Goal: Task Accomplishment & Management: Manage account settings

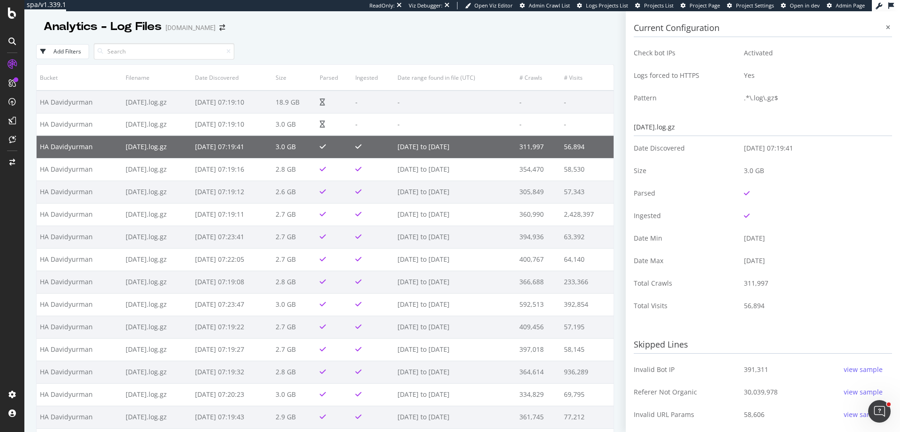
scroll to position [120, 0]
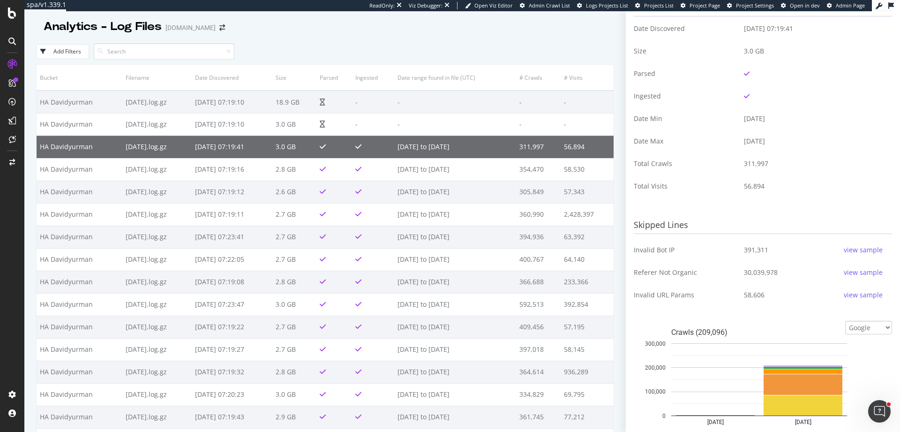
click at [567, 40] on div "Add Filters" at bounding box center [325, 51] width 578 height 26
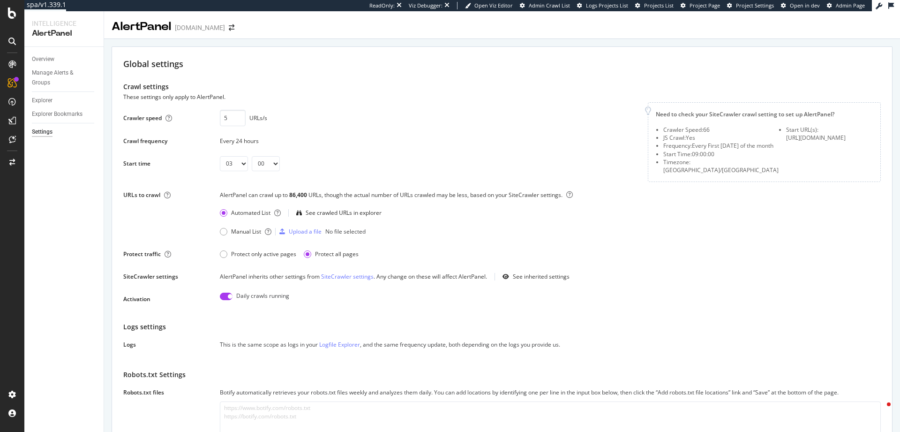
select select "03"
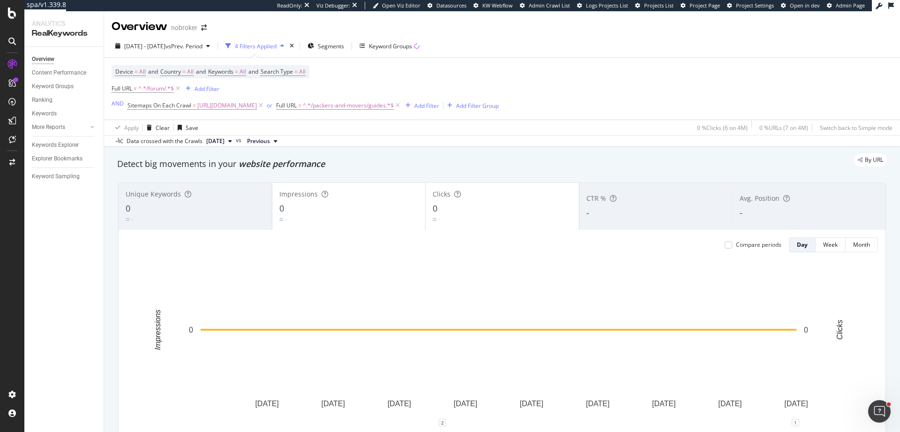
click at [391, 88] on div "Device = All and Country = All and Keywords = All and Search Type = All Full UR…" at bounding box center [305, 88] width 387 height 47
click at [158, 85] on span "^.*/forum/.*$" at bounding box center [156, 88] width 36 height 13
click at [171, 126] on input "/forum/" at bounding box center [164, 127] width 89 height 15
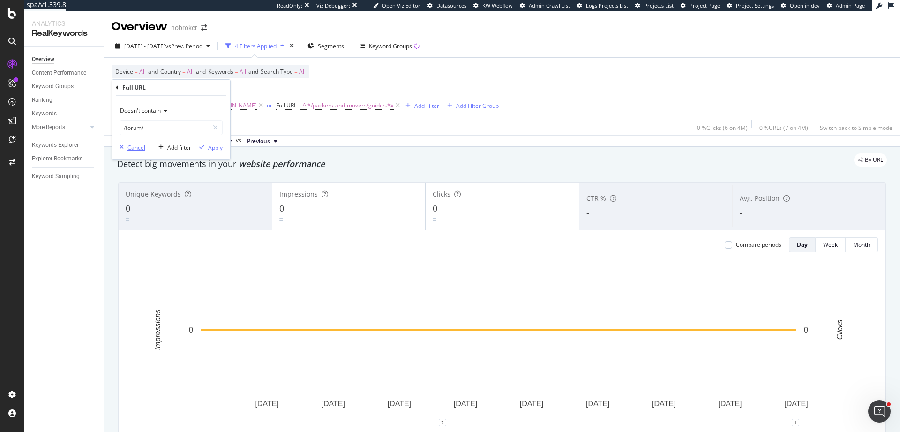
click at [136, 149] on div "Cancel" at bounding box center [137, 147] width 18 height 8
click at [177, 91] on icon at bounding box center [178, 88] width 8 height 9
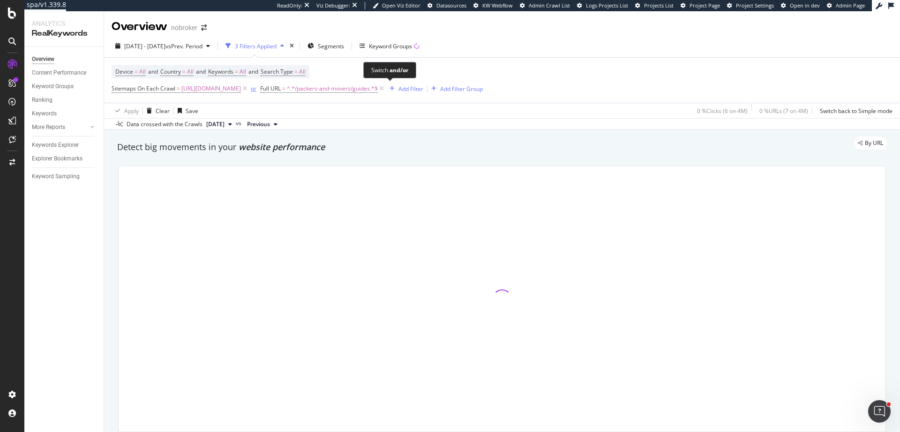
click at [256, 90] on div "or" at bounding box center [254, 88] width 6 height 8
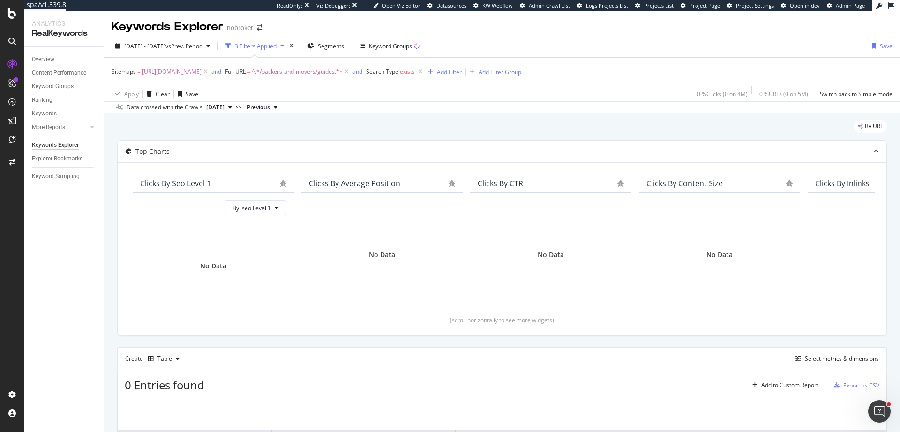
click at [343, 75] on span "^.*/packers-and-movers/guides.*$" at bounding box center [297, 71] width 91 height 13
click at [403, 114] on input "/packers-and-movers/guides" at bounding box center [413, 110] width 89 height 15
click at [493, 92] on div "Apply Clear Save 0 % Clicks ( 0 on 4M ) 0 % URLs ( 0 on 5M ) Switch back to Sim…" at bounding box center [502, 93] width 796 height 15
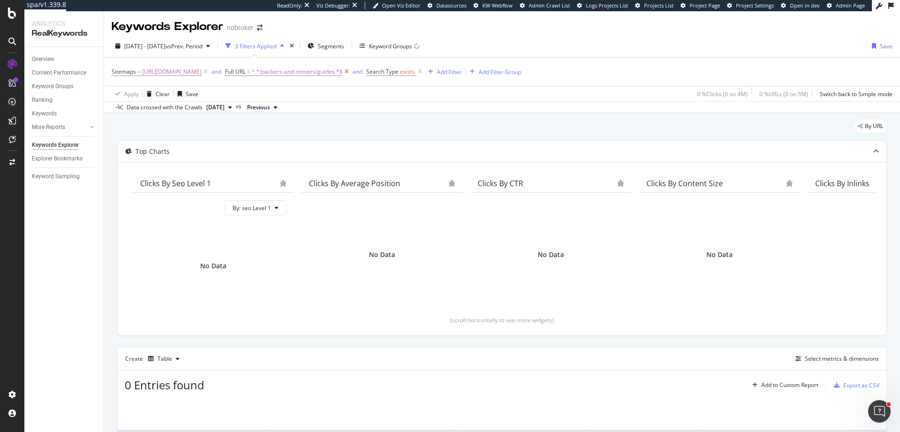
click at [351, 73] on icon at bounding box center [347, 71] width 8 height 9
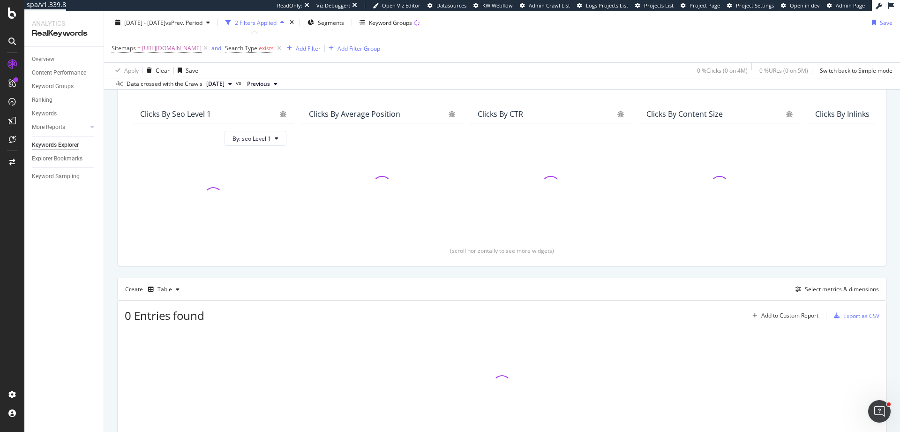
scroll to position [111, 0]
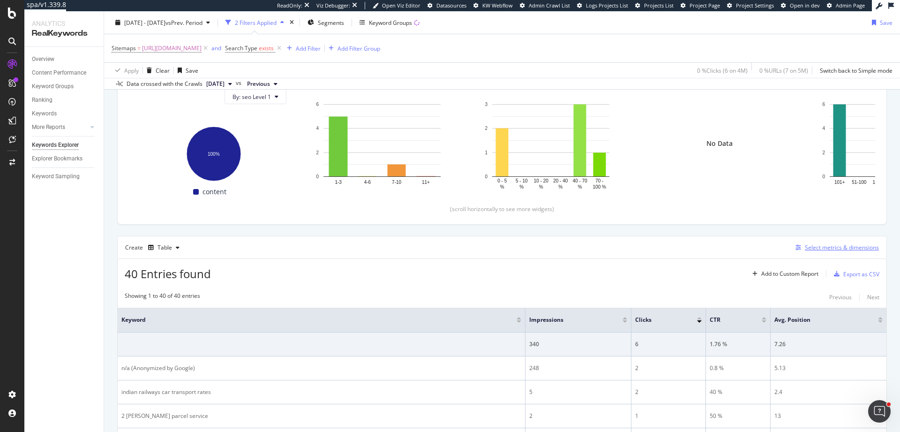
click at [831, 251] on div "Select metrics & dimensions" at bounding box center [842, 247] width 74 height 8
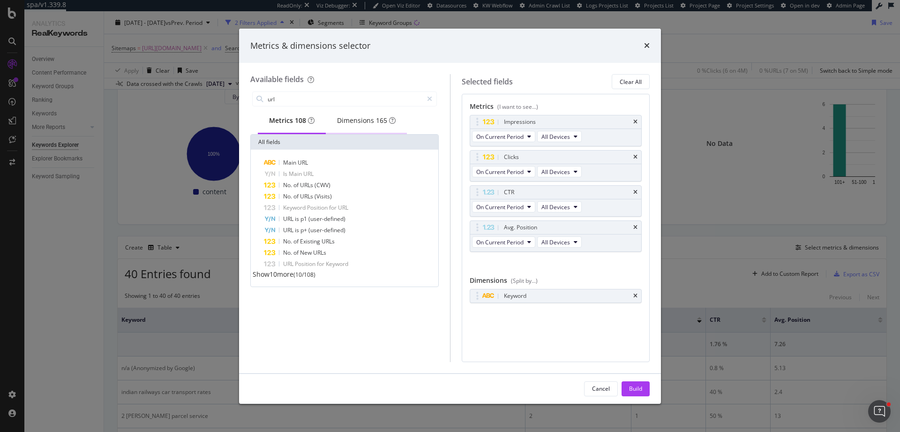
click at [367, 116] on div "Dimensions 165" at bounding box center [366, 120] width 59 height 9
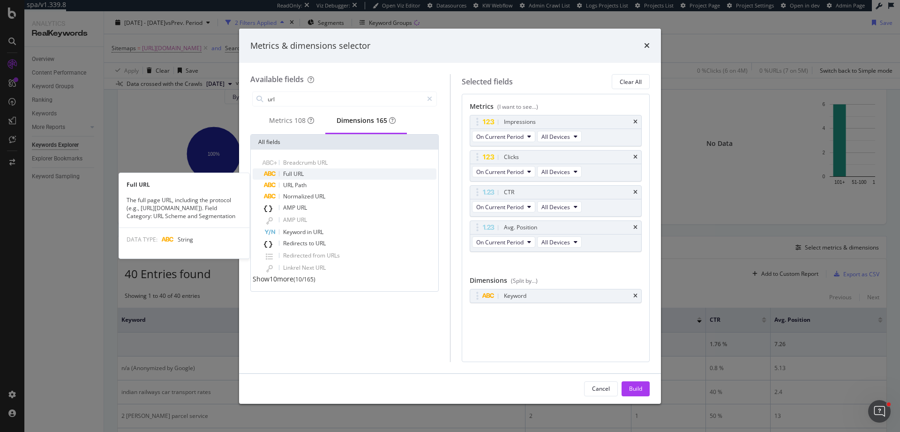
click at [308, 176] on div "Full URL" at bounding box center [350, 173] width 173 height 11
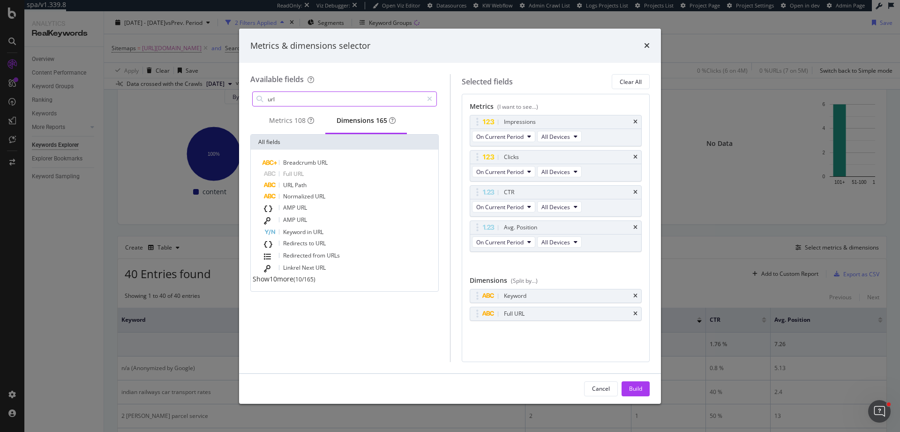
click at [377, 100] on input "url" at bounding box center [345, 99] width 156 height 14
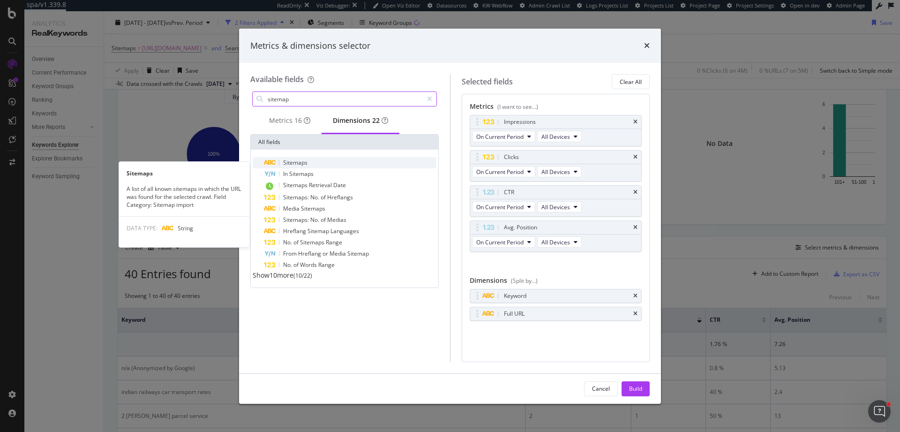
type input "sitemap"
click at [327, 168] on div "Sitemaps" at bounding box center [350, 162] width 173 height 11
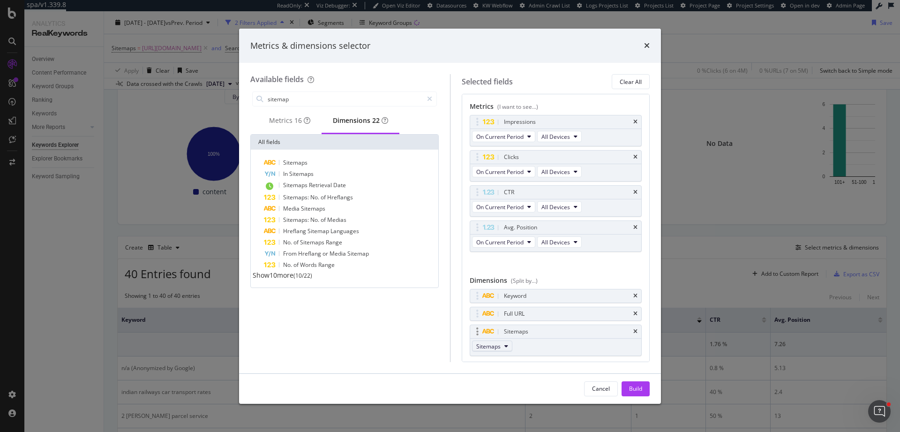
click at [493, 349] on span "Sitemaps" at bounding box center [488, 346] width 24 height 8
click at [556, 345] on div "Sitemaps Sitemaps" at bounding box center [556, 339] width 173 height 31
click at [644, 389] on button "Build" at bounding box center [636, 388] width 28 height 15
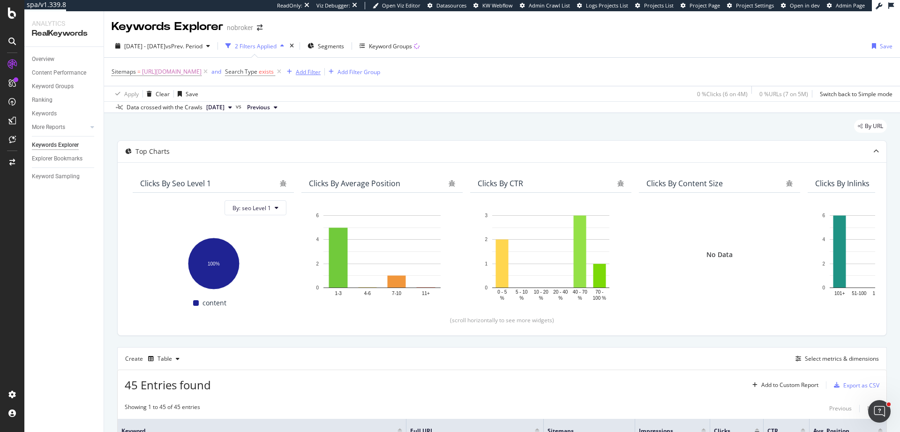
click at [321, 72] on div "Add Filter" at bounding box center [308, 72] width 25 height 8
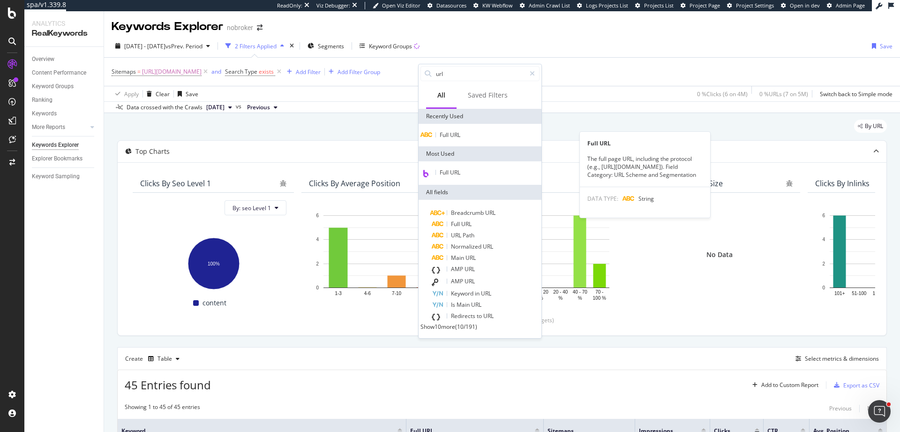
type input "url"
click at [478, 137] on div "Full URL" at bounding box center [480, 135] width 119 height 8
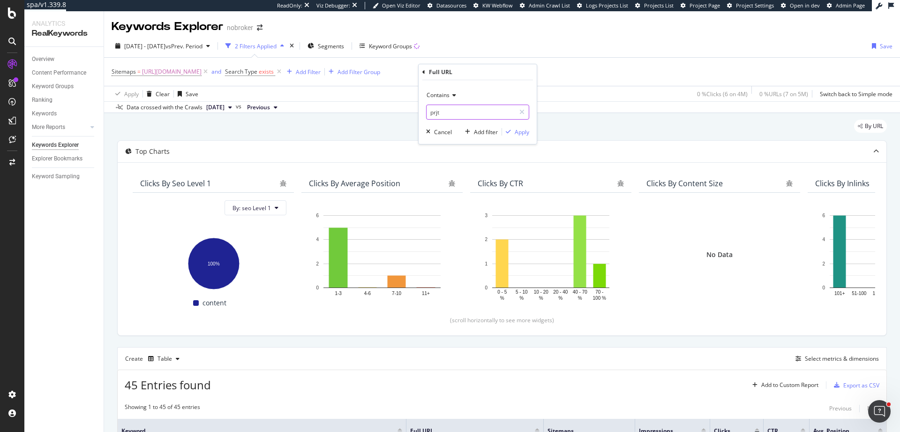
click at [457, 114] on input "prjt" at bounding box center [471, 112] width 89 height 15
click at [444, 96] on span "Contains" at bounding box center [438, 95] width 23 height 8
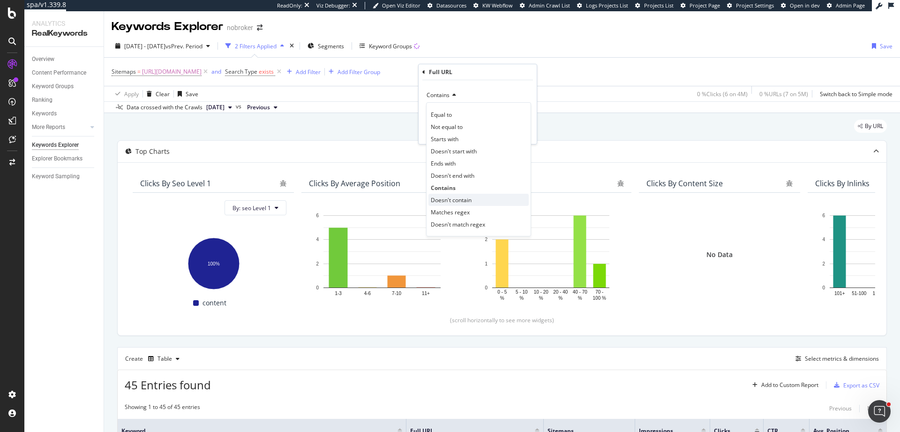
click at [462, 204] on div "Doesn't contain" at bounding box center [478, 200] width 100 height 12
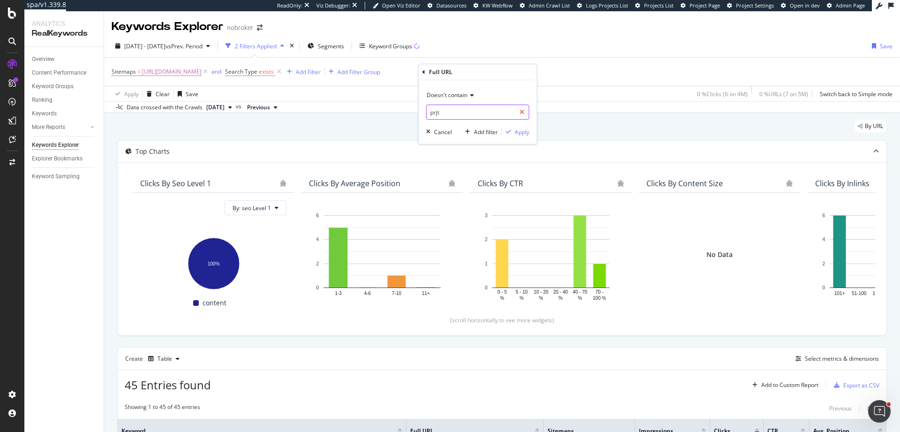
click at [525, 112] on div at bounding box center [522, 112] width 14 height 15
click at [491, 107] on input "prjt" at bounding box center [478, 112] width 102 height 15
paste input "/packers-and-movers/guides"
type input "/packers-and-movers/guides"
click at [526, 135] on div "Apply" at bounding box center [522, 132] width 15 height 8
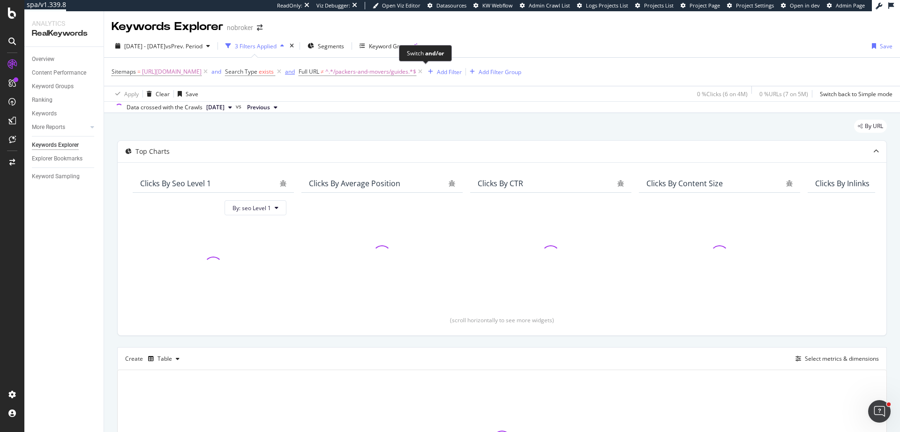
click at [295, 73] on div "and" at bounding box center [290, 72] width 10 height 8
click at [217, 71] on div "or" at bounding box center [214, 72] width 6 height 8
click at [295, 71] on div "and" at bounding box center [290, 72] width 10 height 8
click at [416, 74] on icon at bounding box center [412, 71] width 8 height 9
click at [217, 74] on div "or" at bounding box center [214, 72] width 6 height 8
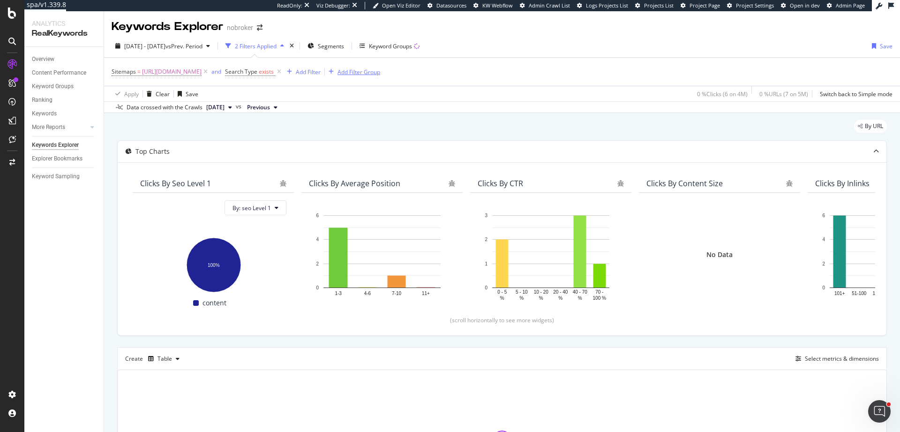
click at [380, 71] on div "Add Filter Group" at bounding box center [359, 72] width 43 height 8
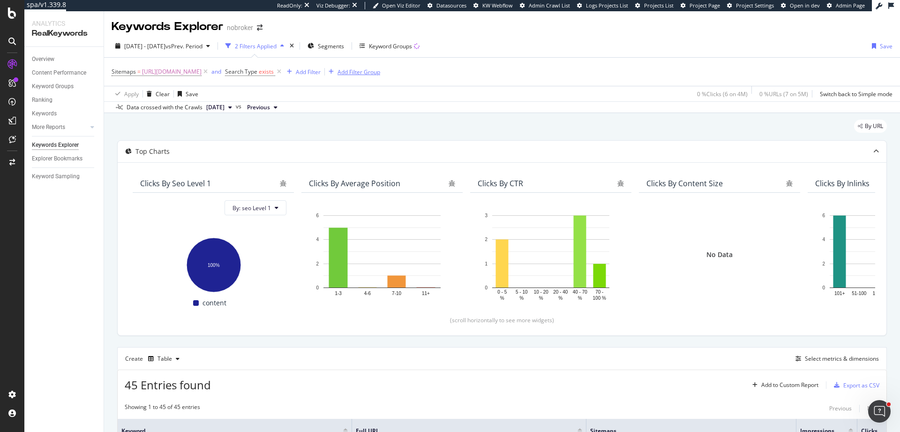
click at [380, 74] on div "Add Filter Group" at bounding box center [359, 72] width 43 height 8
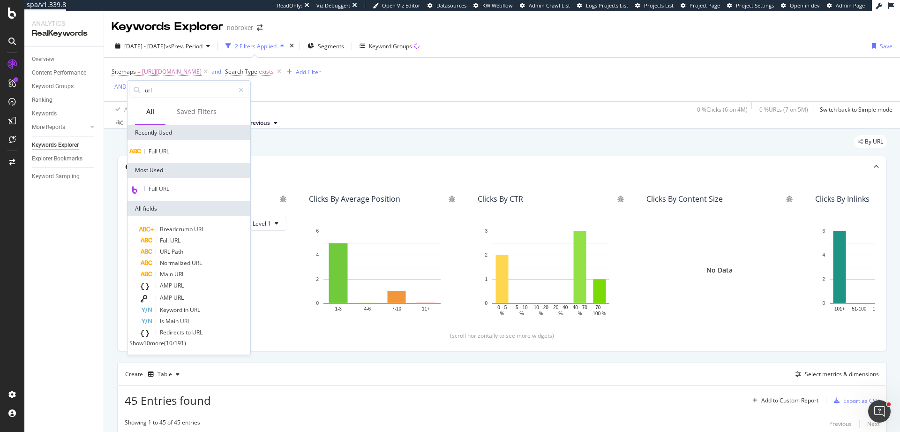
click at [182, 155] on div "Full URL" at bounding box center [188, 152] width 119 height 8
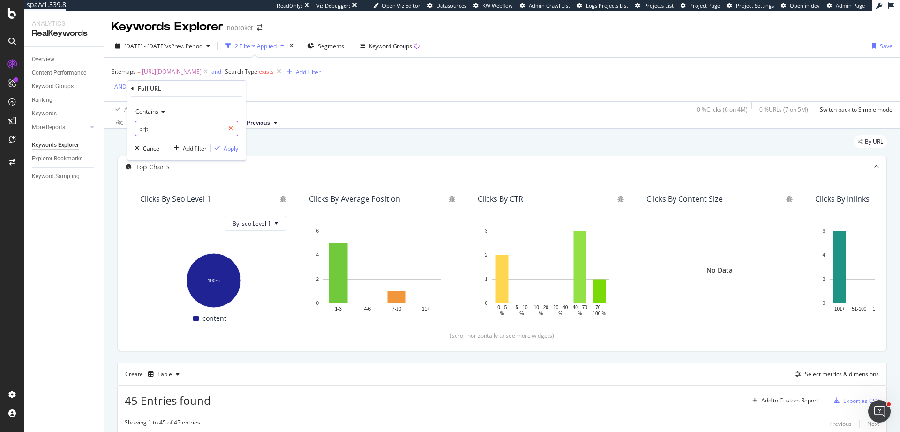
click at [233, 130] on icon at bounding box center [230, 128] width 5 height 7
click at [165, 132] on input "prjt" at bounding box center [186, 128] width 102 height 15
paste input "/packers-and-movers/guides"
type input "/packers-and-movers/guides"
click at [146, 107] on div "Contains" at bounding box center [186, 111] width 103 height 15
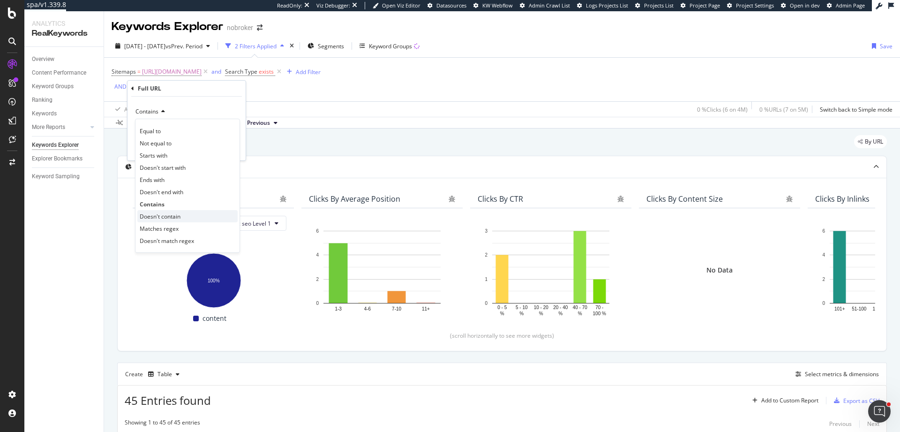
click at [170, 221] on div "Doesn't contain" at bounding box center [187, 216] width 100 height 12
click at [232, 147] on div "Apply" at bounding box center [231, 148] width 15 height 8
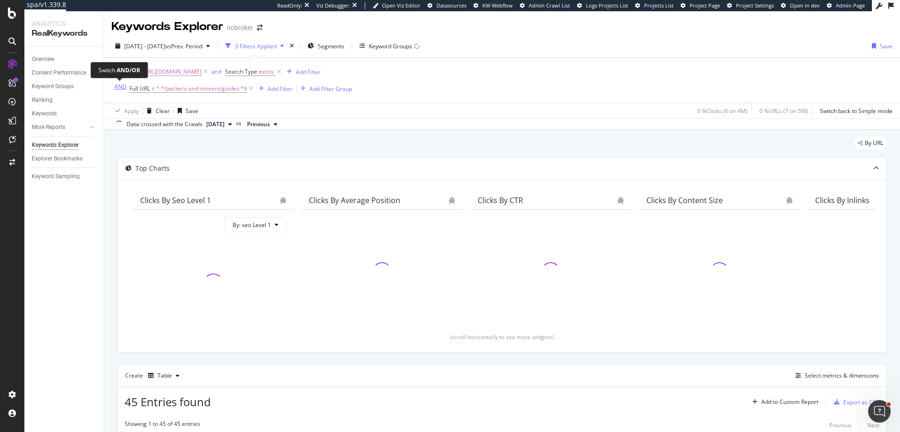
click at [120, 90] on div "AND" at bounding box center [120, 87] width 12 height 8
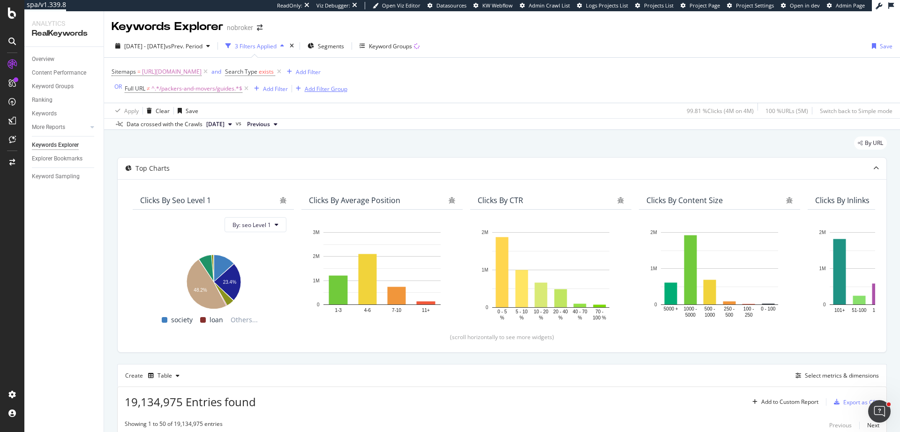
click at [323, 91] on div "Add Filter Group" at bounding box center [326, 89] width 43 height 8
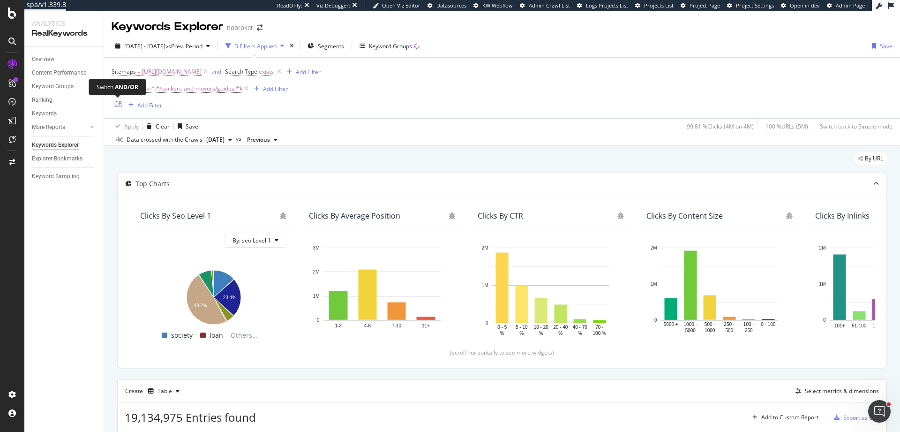
click at [115, 107] on div "OR" at bounding box center [118, 103] width 8 height 8
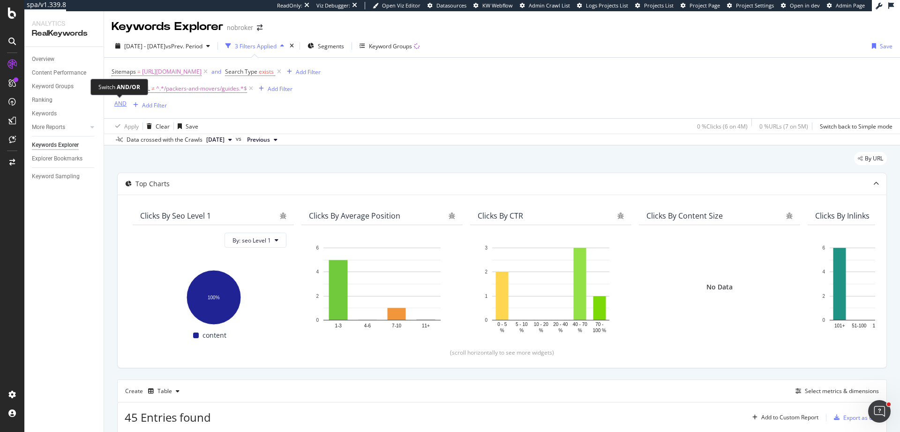
click at [116, 103] on div "AND" at bounding box center [120, 103] width 12 height 8
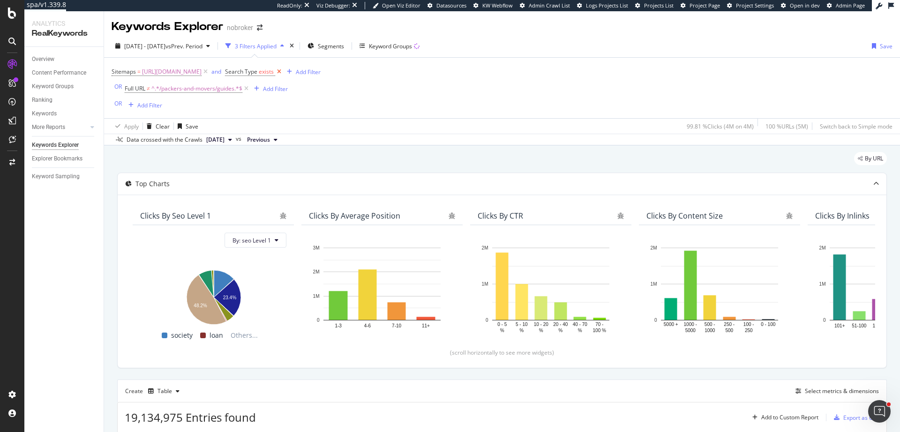
click at [283, 72] on icon at bounding box center [279, 71] width 8 height 9
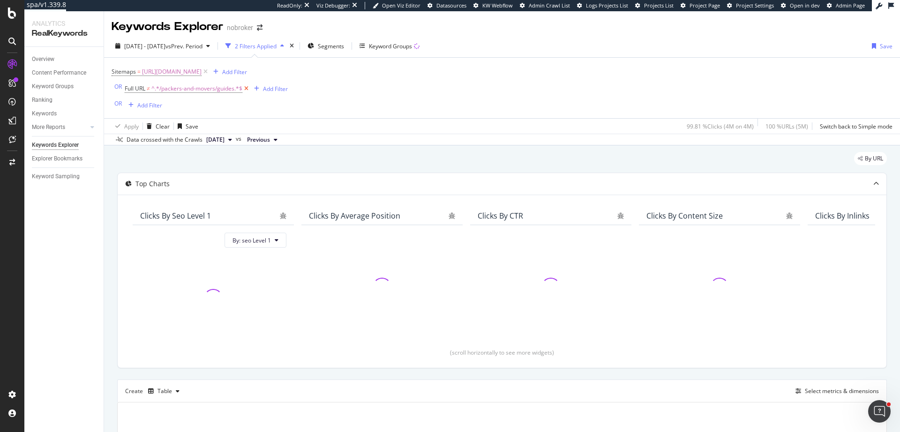
click at [243, 91] on icon at bounding box center [246, 88] width 8 height 9
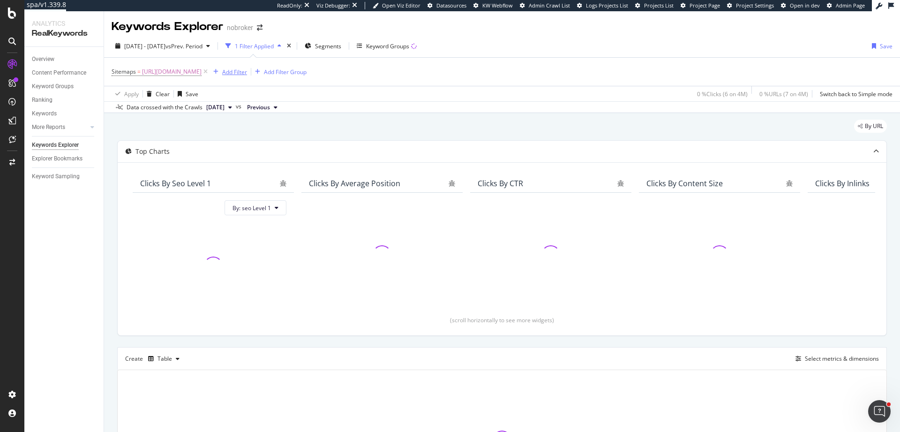
click at [247, 75] on div "Add Filter" at bounding box center [234, 72] width 25 height 8
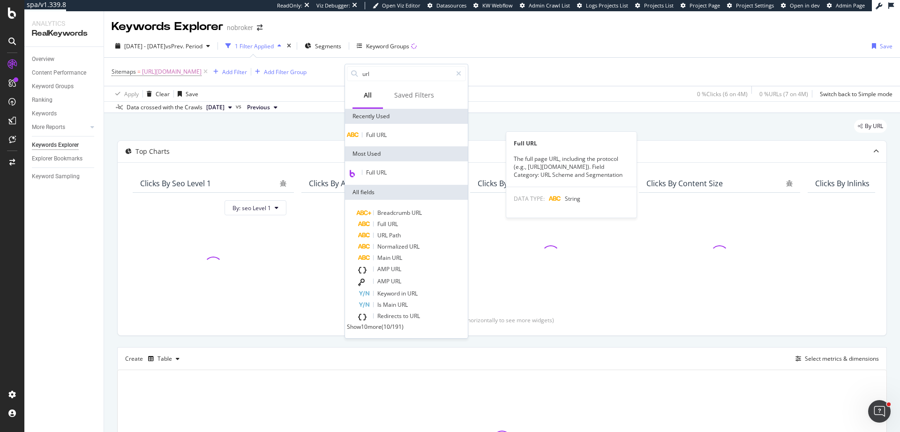
click at [402, 135] on div "Full URL" at bounding box center [406, 135] width 119 height 8
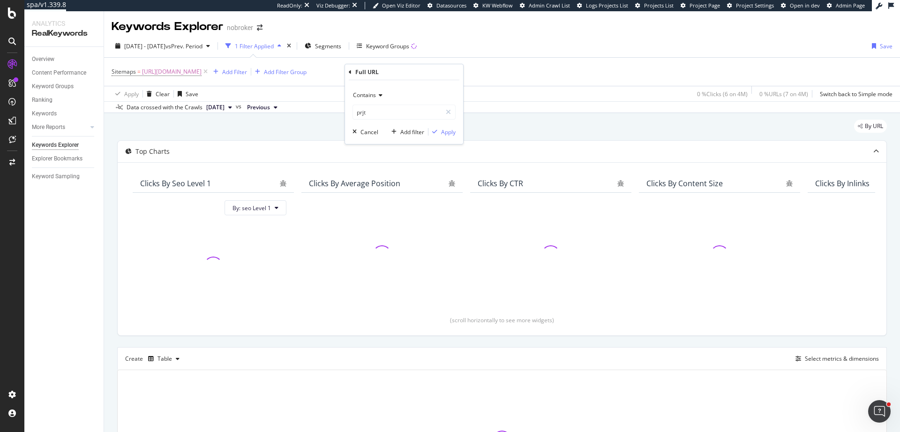
click at [380, 90] on div "Contains" at bounding box center [404, 95] width 103 height 15
click at [393, 196] on span "Doesn't contain" at bounding box center [377, 200] width 41 height 8
click at [380, 119] on input "prjt" at bounding box center [397, 112] width 89 height 15
paste input "/packers-and-movers/guides"
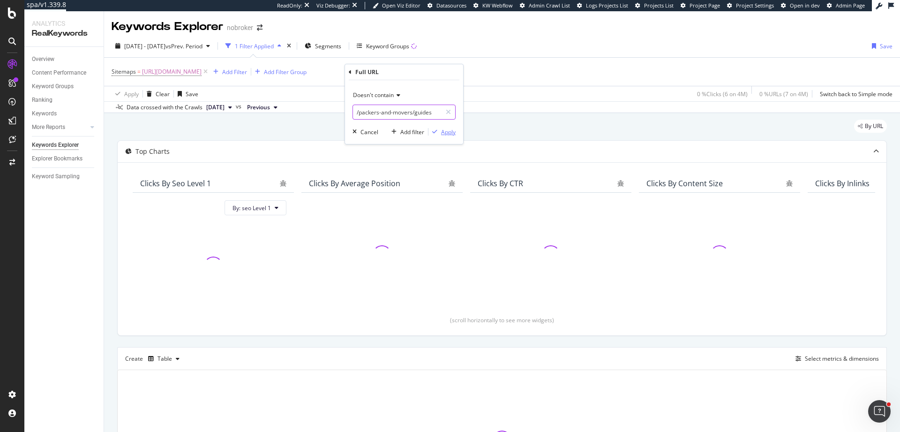
type input "/packers-and-movers/guides"
click at [453, 135] on div "Apply" at bounding box center [448, 132] width 15 height 8
click at [448, 74] on div "Add Filter Group" at bounding box center [426, 72] width 43 height 8
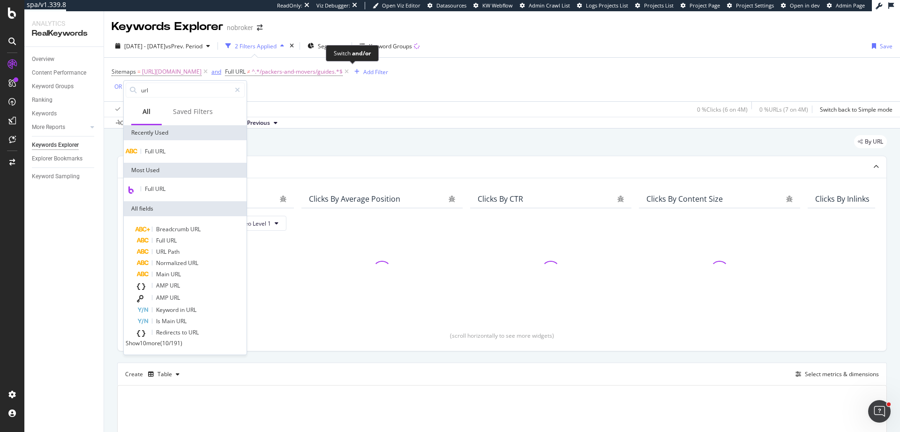
click at [221, 74] on div "and" at bounding box center [216, 72] width 10 height 8
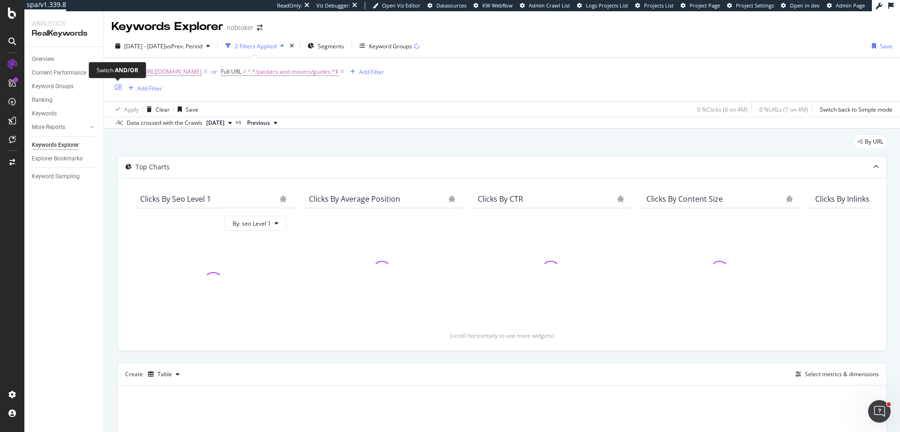
click at [116, 87] on div "OR" at bounding box center [118, 87] width 8 height 8
click at [152, 89] on div "Add Filter" at bounding box center [154, 88] width 25 height 8
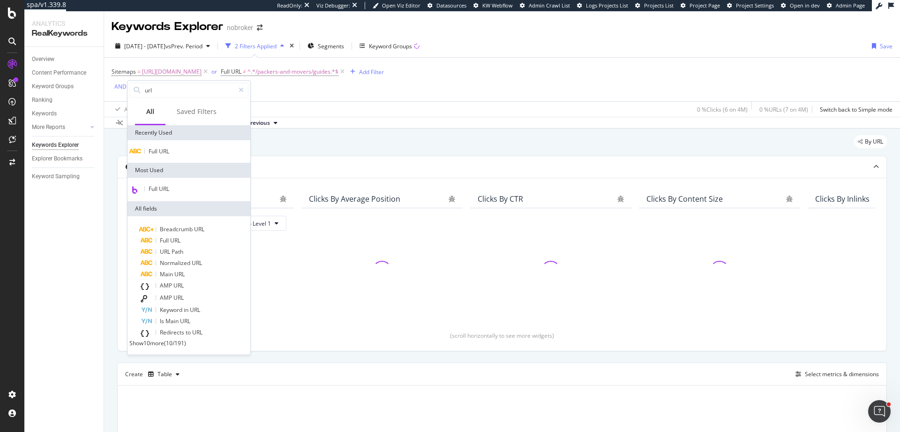
click at [202, 149] on div "Full URL" at bounding box center [188, 152] width 119 height 8
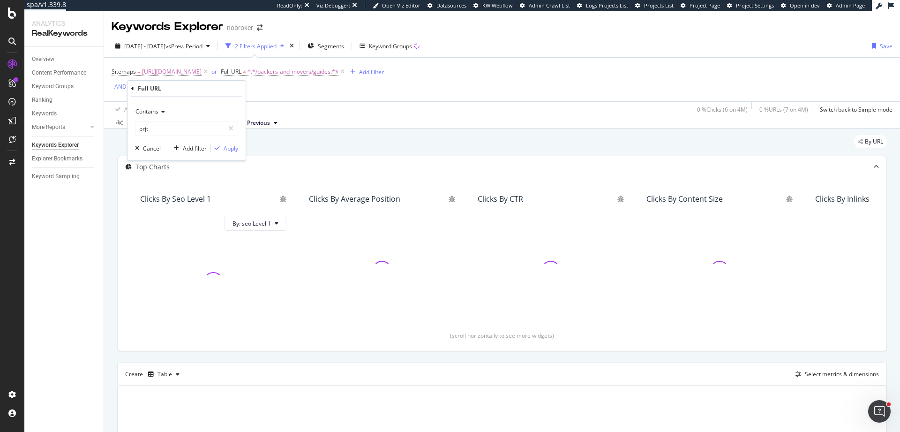
click at [159, 109] on icon at bounding box center [161, 112] width 7 height 6
click at [172, 212] on span "Doesn't contain" at bounding box center [160, 216] width 41 height 8
click at [182, 132] on input "prjt" at bounding box center [179, 128] width 89 height 15
type input "/forum/"
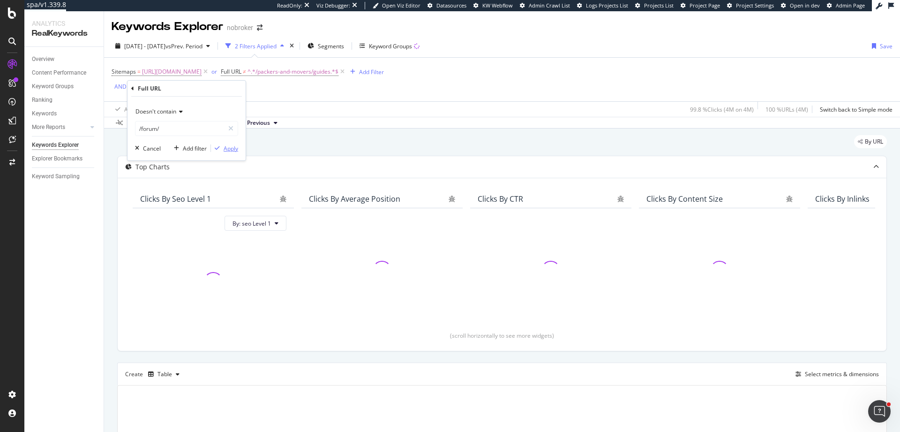
click at [229, 151] on div "Apply" at bounding box center [231, 148] width 15 height 8
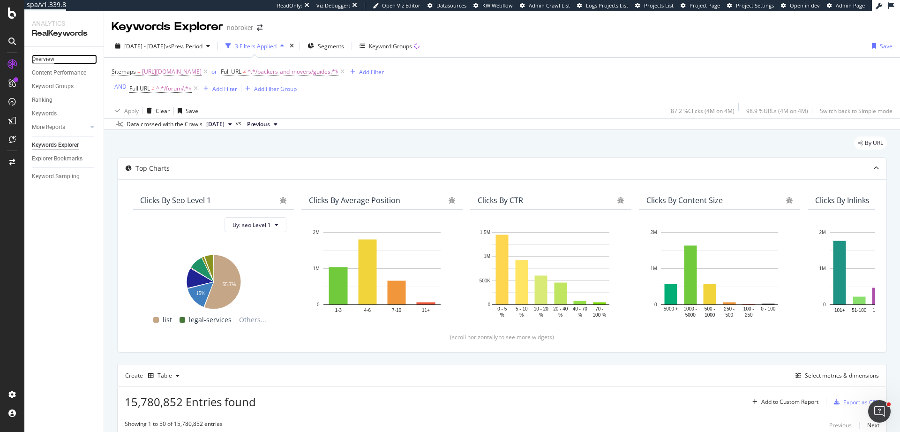
click at [44, 61] on div "Overview" at bounding box center [43, 59] width 23 height 10
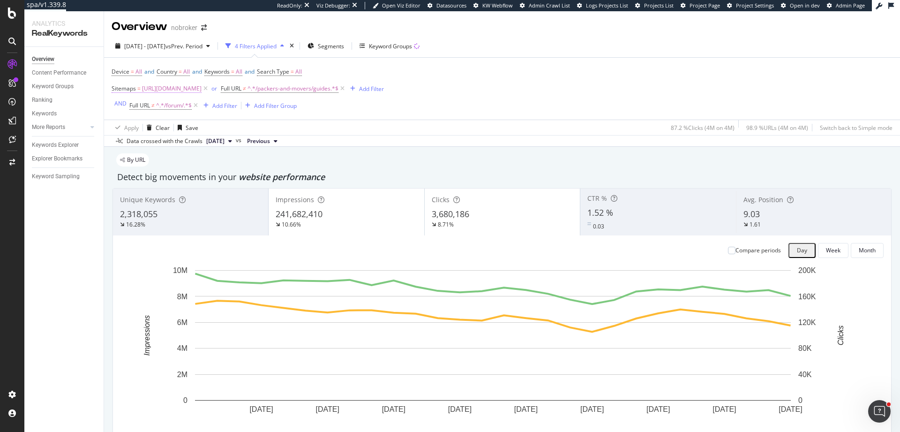
click at [131, 91] on span "Sitemaps" at bounding box center [124, 88] width 24 height 8
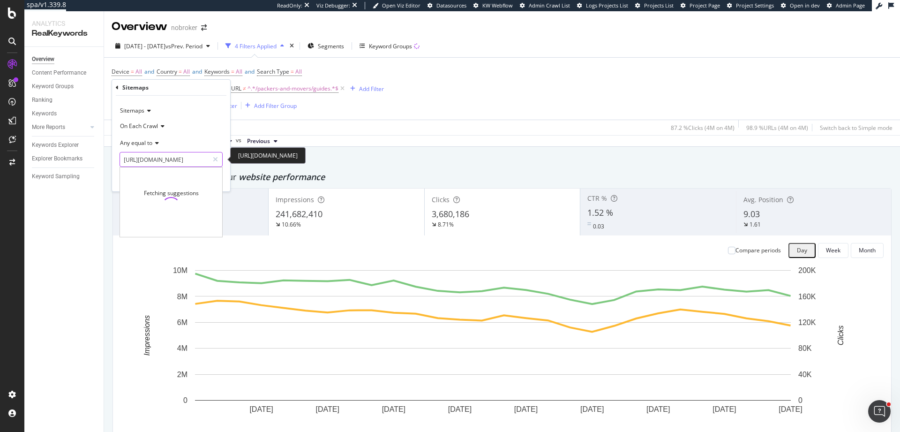
click at [179, 158] on input "https://www.nobroker.in/blog/sitemap_index/?id=packers-and-movers.xml" at bounding box center [164, 159] width 89 height 15
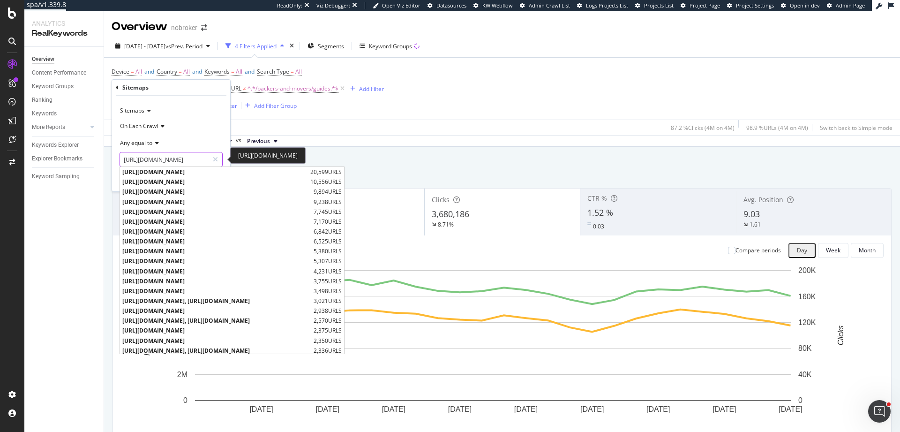
click at [179, 158] on input "https://www.nobroker.in/blog/sitemap_index/?id=packers-and-movers.xml" at bounding box center [164, 159] width 89 height 15
click at [627, 92] on div "Device = All and Country = All and Keywords = All and Search Type = All Sitemap…" at bounding box center [502, 89] width 781 height 62
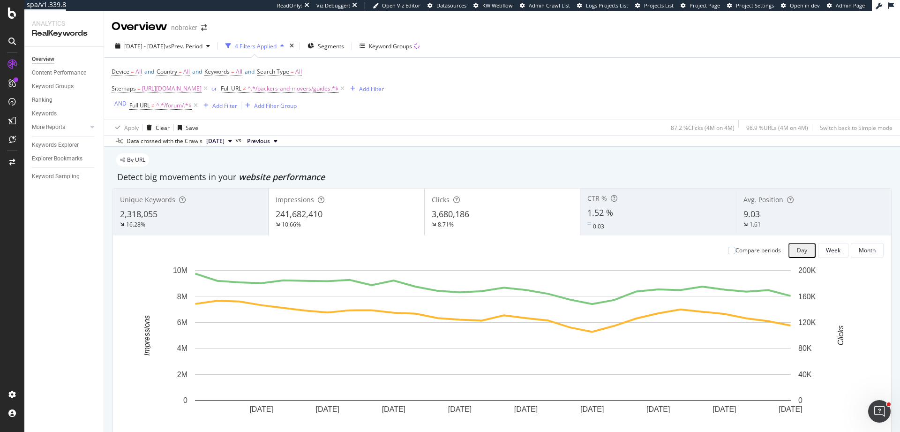
click at [130, 89] on span "Sitemaps" at bounding box center [124, 88] width 24 height 8
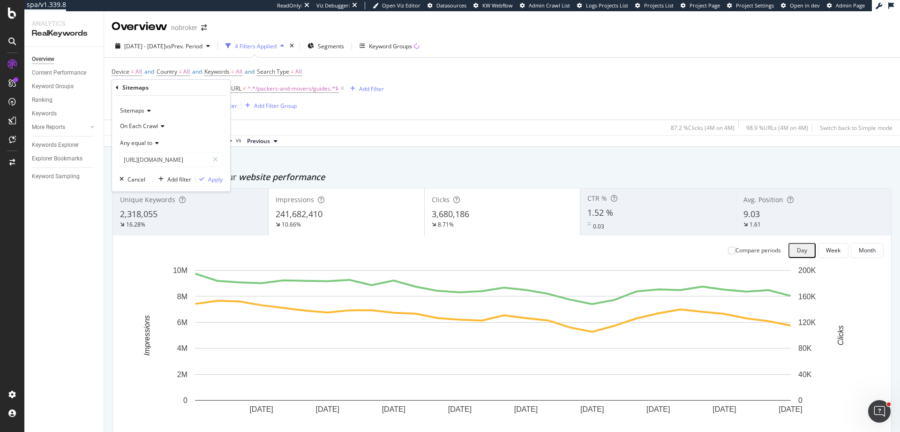
click at [156, 130] on div "On Each Crawl" at bounding box center [171, 125] width 103 height 15
click at [160, 147] on span "On Each Crawl" at bounding box center [144, 145] width 40 height 8
click at [211, 177] on div "Apply" at bounding box center [215, 179] width 15 height 8
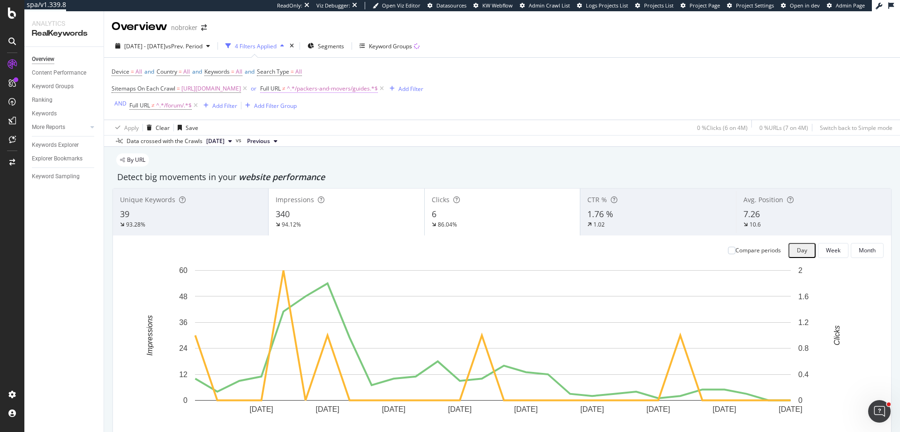
click at [378, 87] on span "^.*/packers-and-movers/guides.*$" at bounding box center [332, 88] width 91 height 13
click at [426, 114] on span "Doesn't contain" at bounding box center [424, 110] width 41 height 8
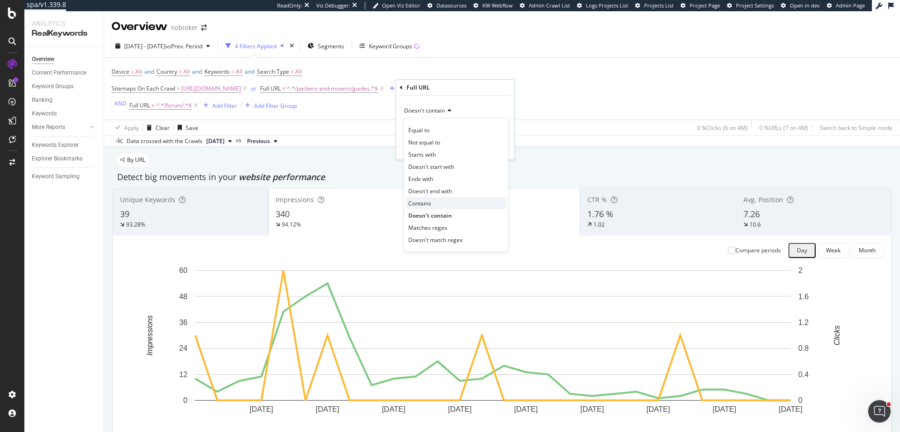
click at [433, 206] on div "Contains" at bounding box center [456, 203] width 100 height 12
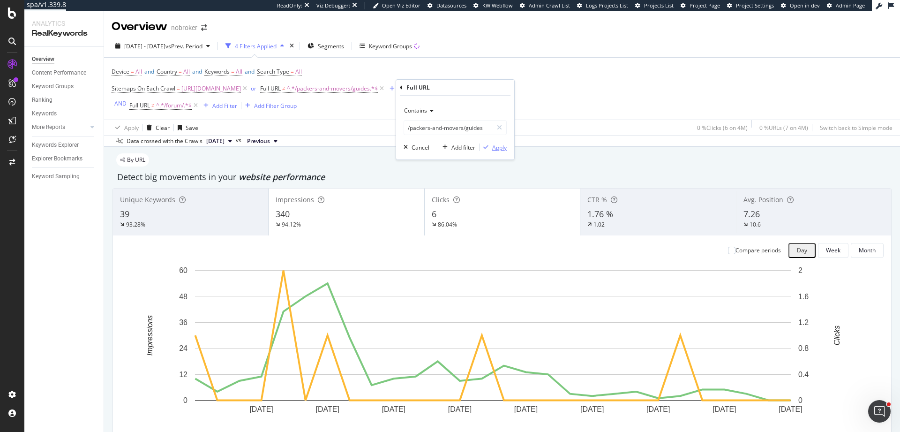
click at [500, 148] on div "Apply" at bounding box center [499, 147] width 15 height 8
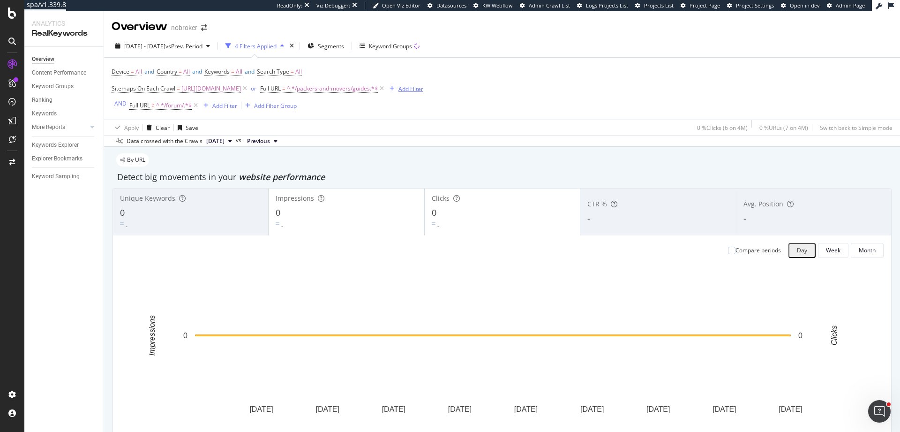
click at [423, 92] on div "Add Filter" at bounding box center [410, 89] width 25 height 8
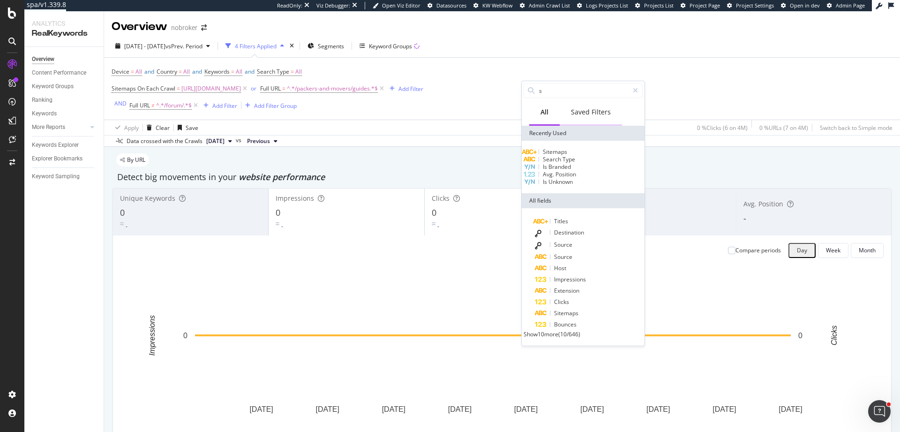
type input "s"
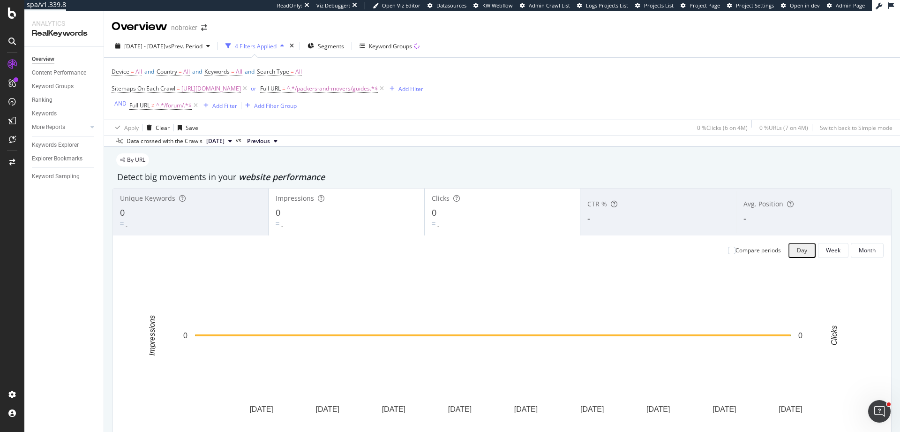
click at [445, 118] on div "Device = All and Country = All and Keywords = All and Search Type = All Sitemap…" at bounding box center [502, 89] width 781 height 62
click at [283, 109] on div "Add Filter Group" at bounding box center [275, 106] width 43 height 8
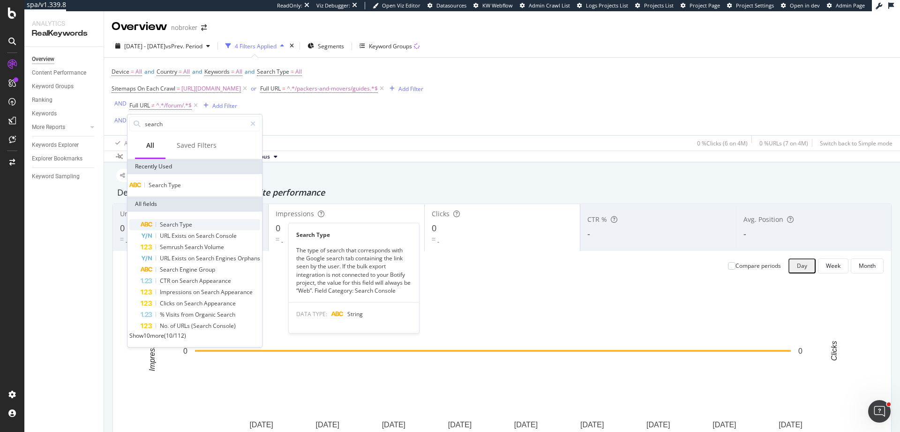
type input "search"
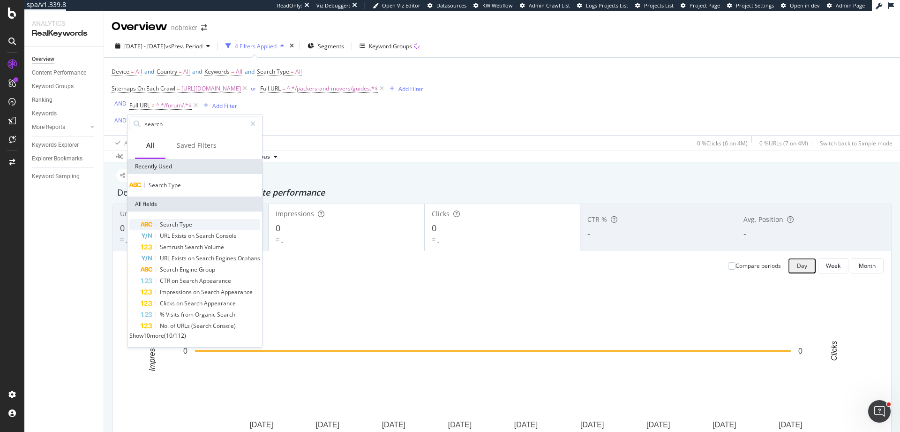
click at [195, 228] on div "Search Type" at bounding box center [201, 224] width 120 height 11
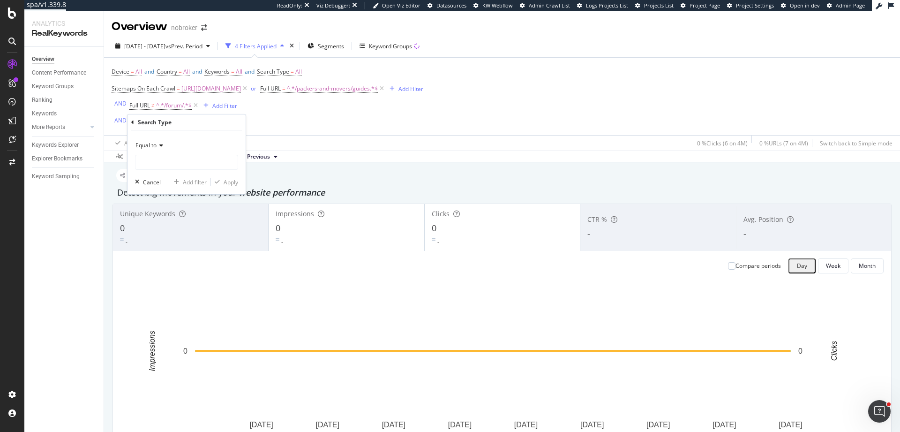
click at [153, 139] on div "Equal to" at bounding box center [186, 145] width 103 height 15
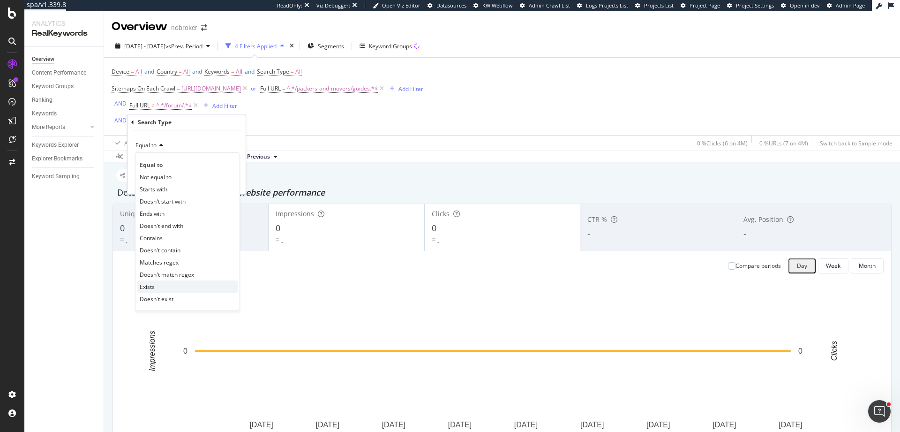
click at [159, 290] on div "Exists" at bounding box center [187, 286] width 100 height 12
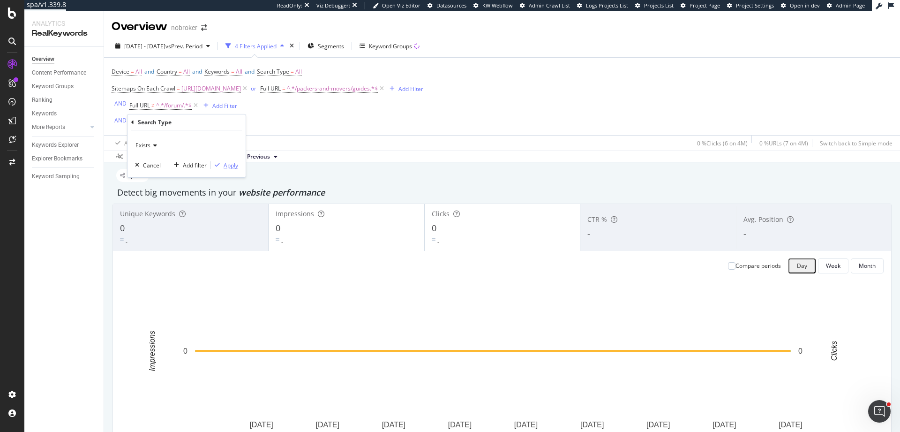
click at [227, 163] on div "Apply" at bounding box center [231, 165] width 15 height 8
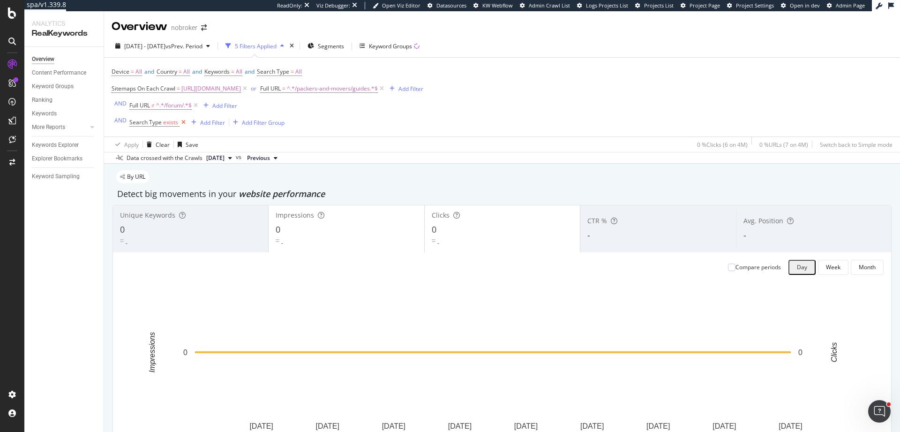
click at [184, 124] on icon at bounding box center [184, 122] width 8 height 9
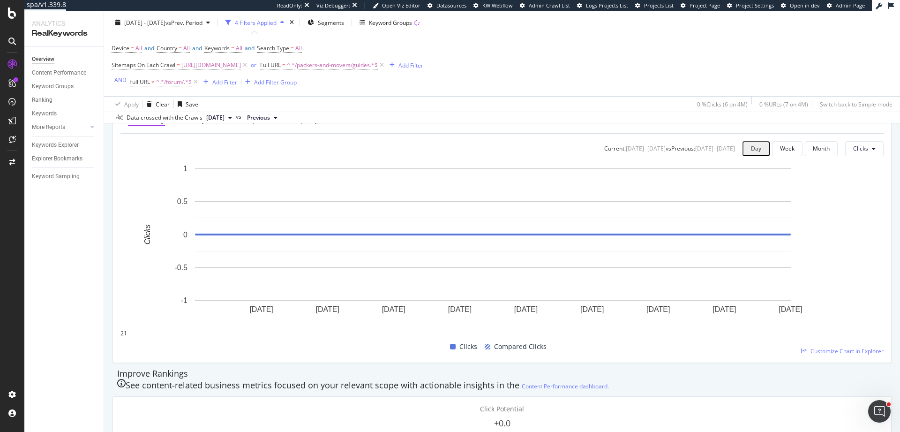
scroll to position [408, 0]
click at [46, 144] on div "Keywords Explorer" at bounding box center [55, 145] width 47 height 10
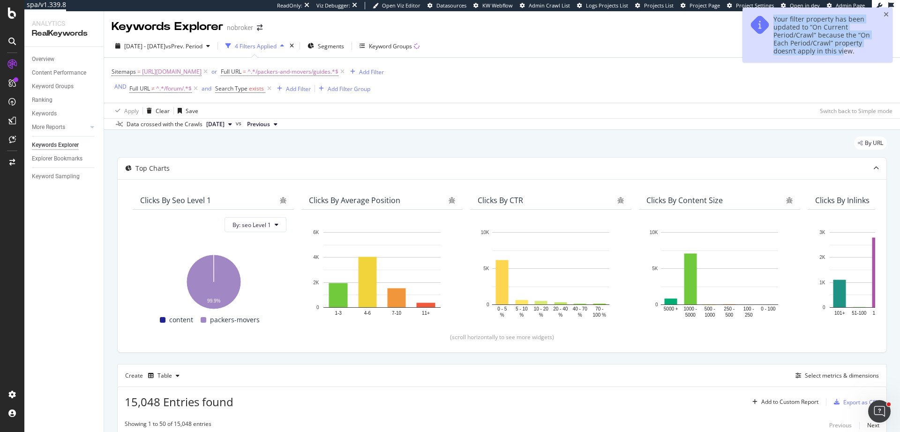
drag, startPoint x: 842, startPoint y: 53, endPoint x: 774, endPoint y: 15, distance: 78.3
click at [774, 15] on div "Your filter property has been updated to “On Current Period/Crawl” because the …" at bounding box center [825, 35] width 102 height 40
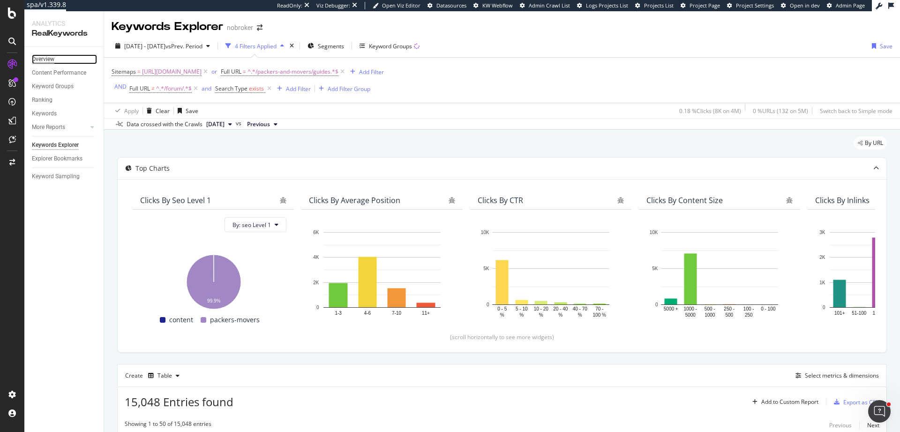
click at [50, 61] on div "Overview" at bounding box center [43, 59] width 23 height 10
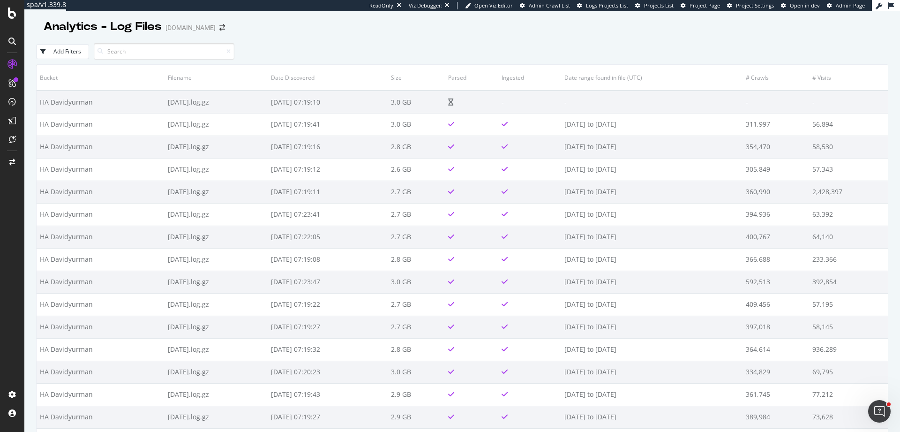
click at [453, 50] on div "Add Filters" at bounding box center [462, 51] width 852 height 26
click at [417, 47] on div "Add Filters" at bounding box center [462, 51] width 852 height 26
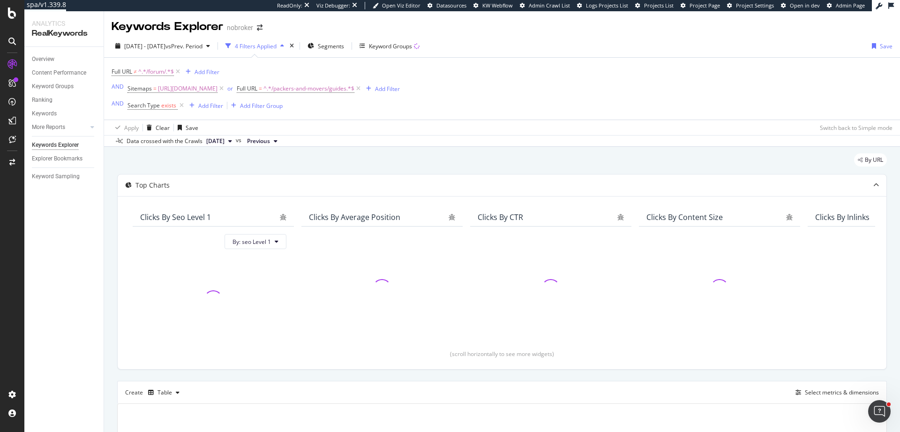
scroll to position [145, 0]
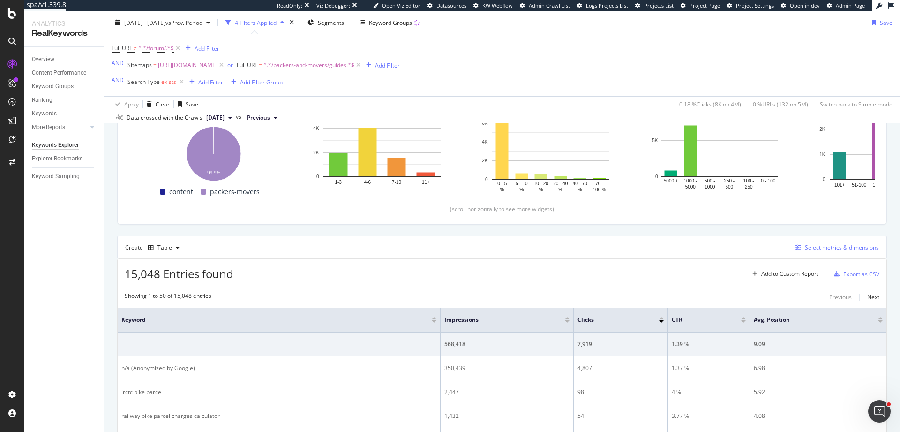
click at [814, 249] on div "Select metrics & dimensions" at bounding box center [842, 247] width 74 height 8
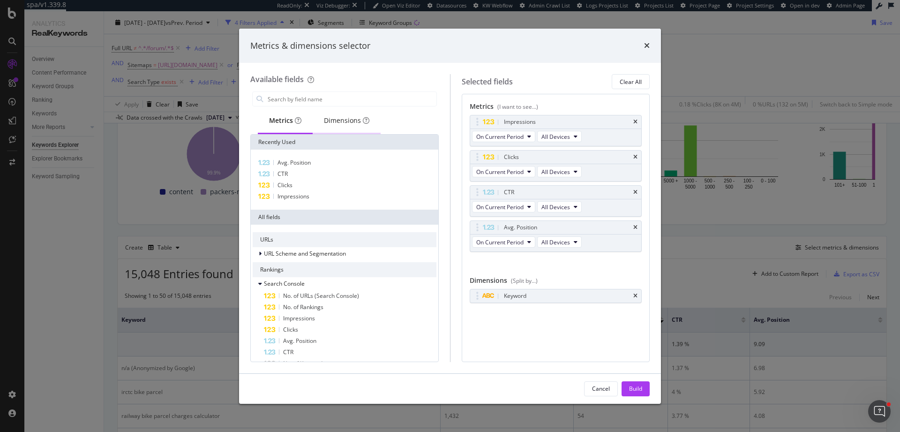
click at [339, 125] on div "Dimensions" at bounding box center [346, 120] width 45 height 9
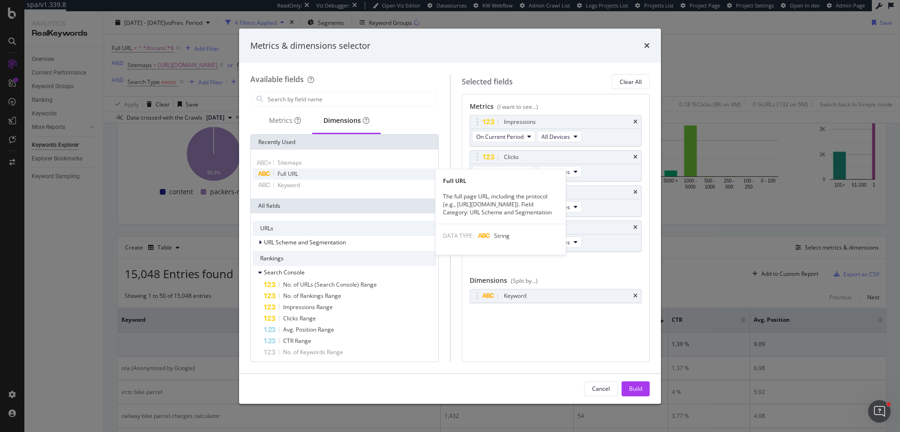
click at [300, 178] on div "Full URL" at bounding box center [345, 173] width 184 height 11
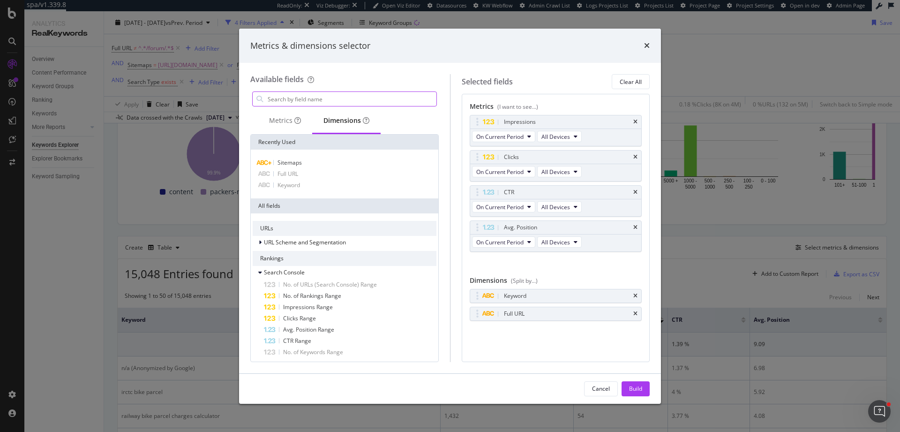
click at [322, 101] on input "modal" at bounding box center [352, 99] width 170 height 14
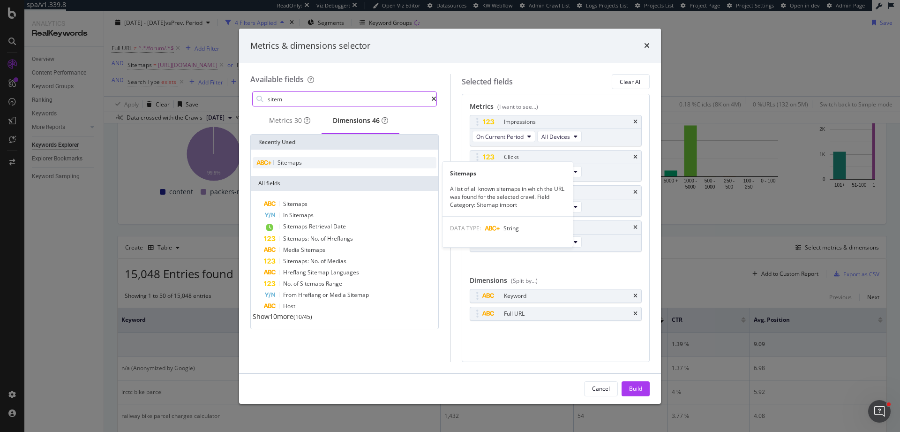
type input "sitem"
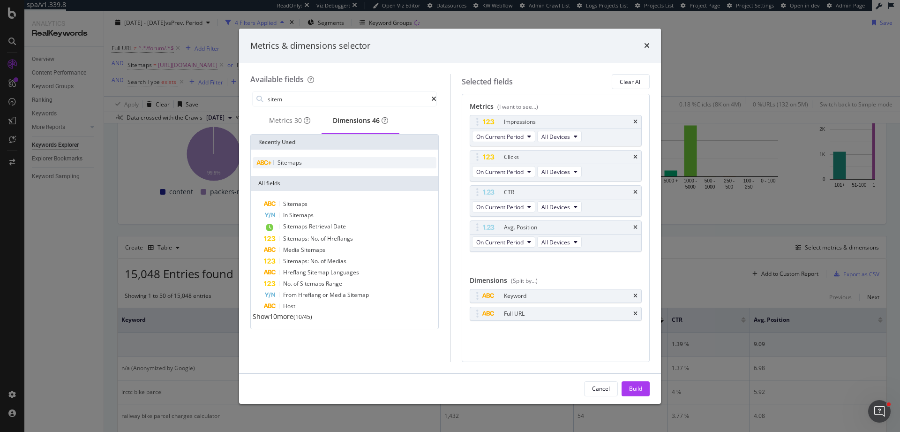
click at [327, 166] on div "Sitemaps" at bounding box center [345, 162] width 184 height 11
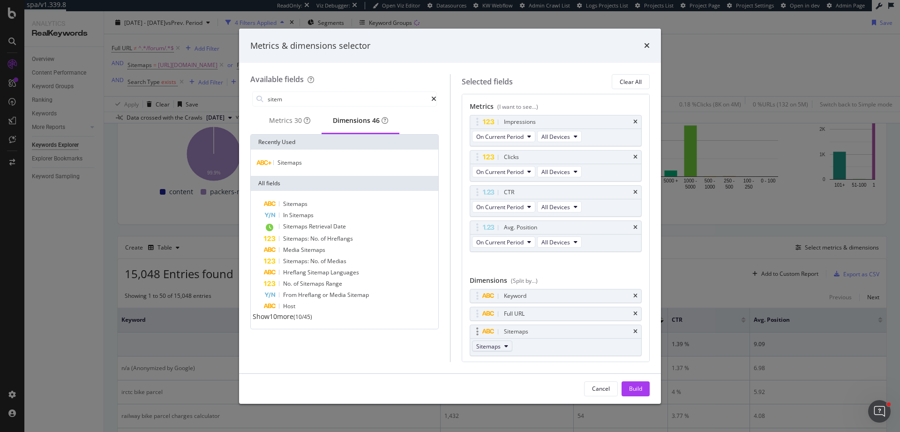
click at [492, 346] on span "Sitemaps" at bounding box center [488, 346] width 24 height 8
click at [579, 346] on div "Sitemaps Sitemaps" at bounding box center [556, 339] width 173 height 31
click at [645, 386] on button "Build" at bounding box center [636, 388] width 28 height 15
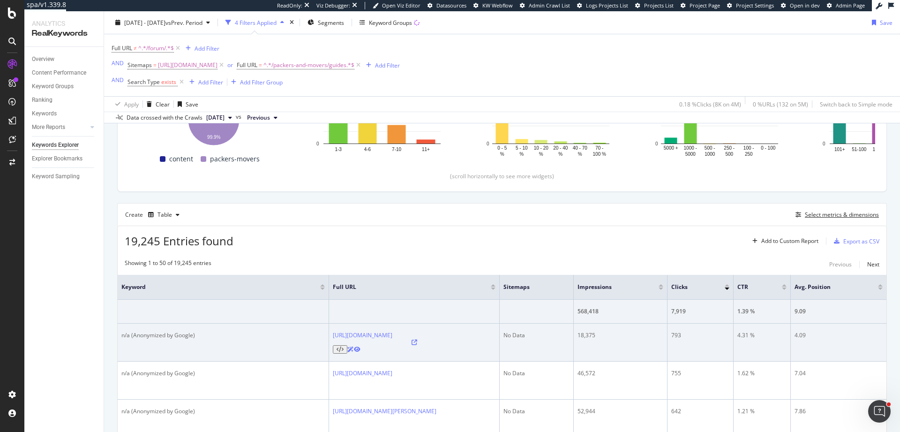
scroll to position [176, 0]
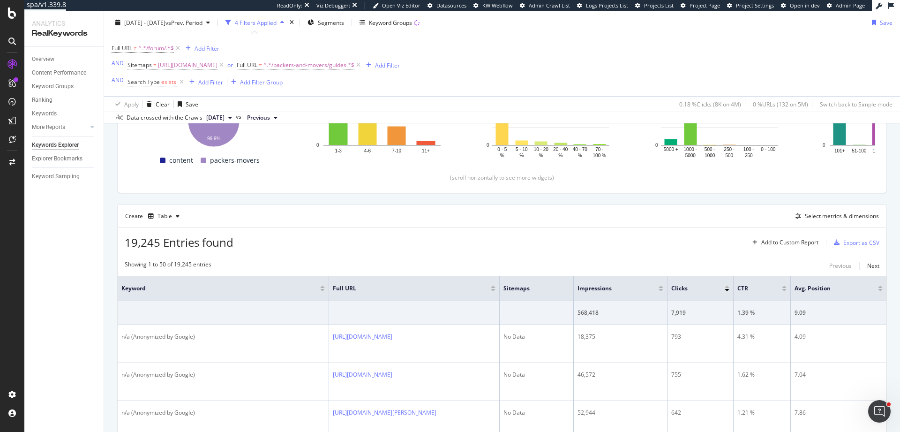
click at [342, 232] on div "19,245 Entries found Add to Custom Report Export as CSV" at bounding box center [502, 238] width 769 height 23
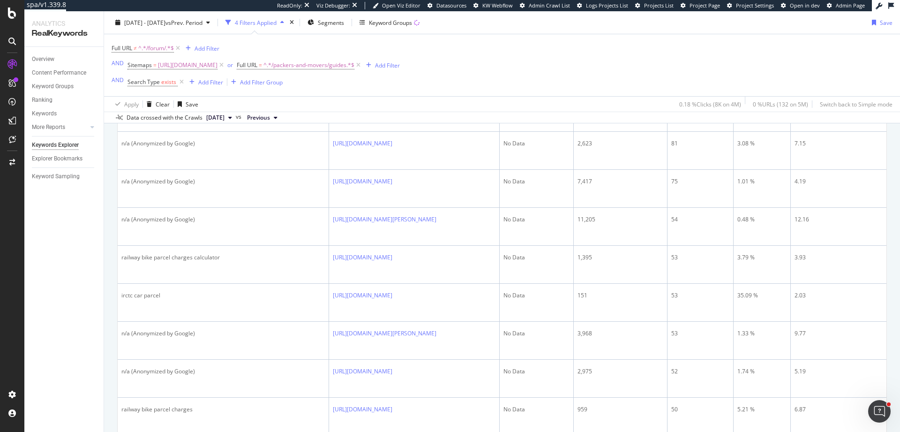
scroll to position [0, 0]
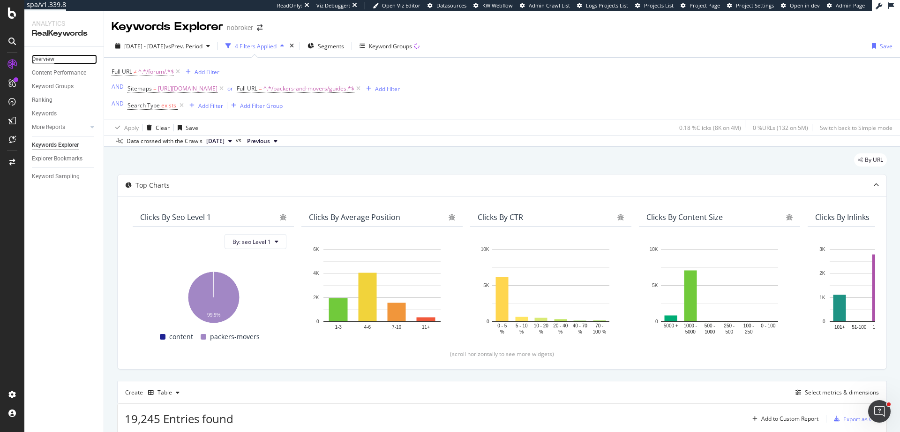
click at [44, 63] on div "Overview" at bounding box center [43, 59] width 23 height 10
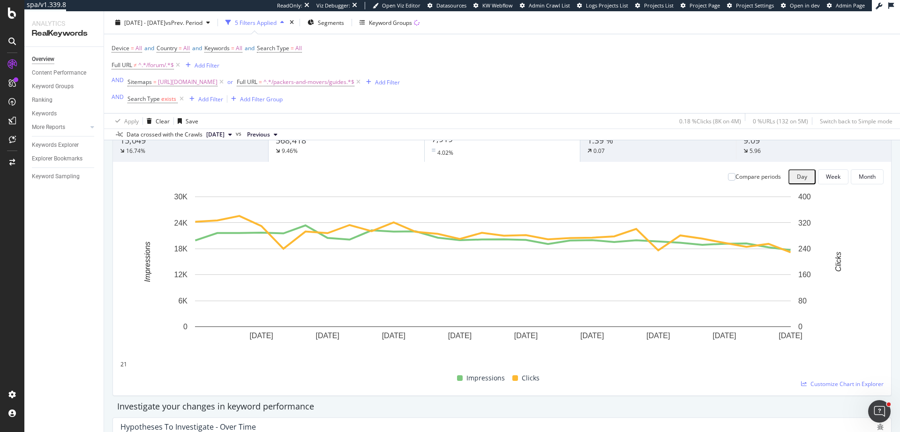
scroll to position [10, 0]
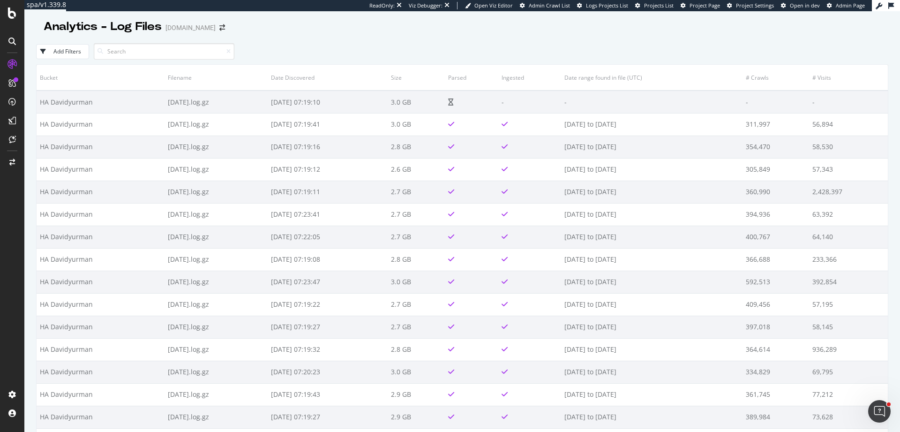
click at [562, 22] on div "Analytics - Log Files [DOMAIN_NAME]" at bounding box center [462, 22] width 852 height 23
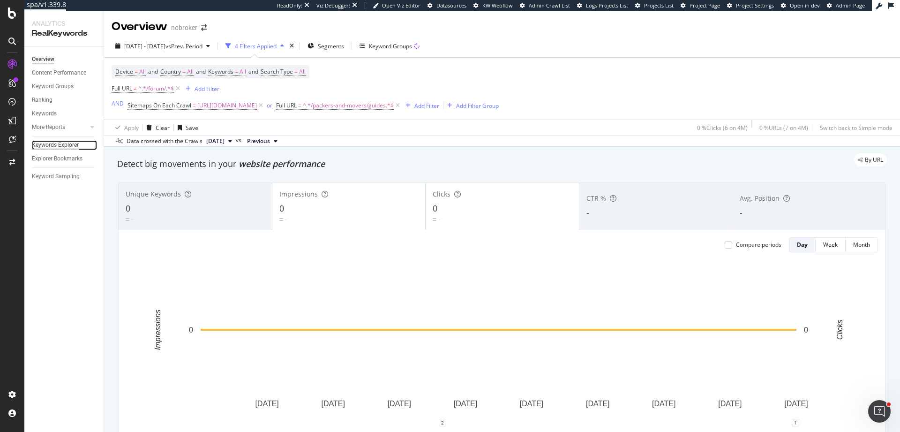
click at [60, 147] on div "Keywords Explorer" at bounding box center [55, 145] width 47 height 10
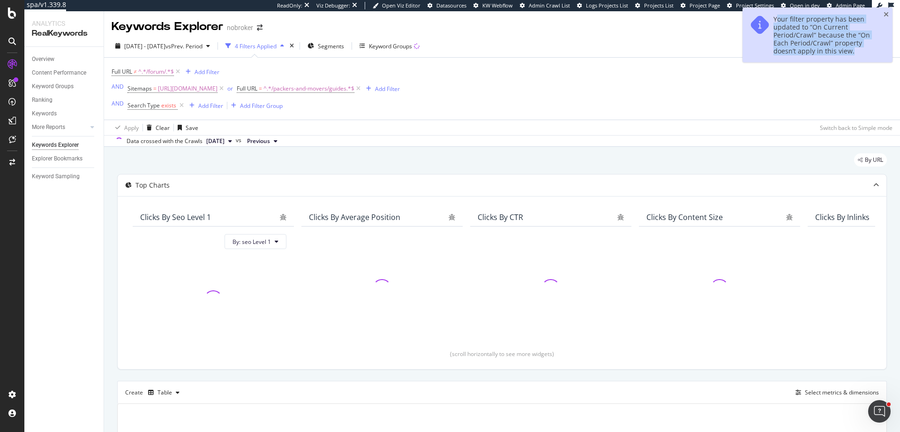
drag, startPoint x: 776, startPoint y: 20, endPoint x: 851, endPoint y: 59, distance: 84.1
click at [851, 59] on div "Your filter property has been updated to “On Current Period/Crawl” because the …" at bounding box center [818, 35] width 150 height 55
copy div "our filter property has been updated to “On Current Period/Crawl” because the “…"
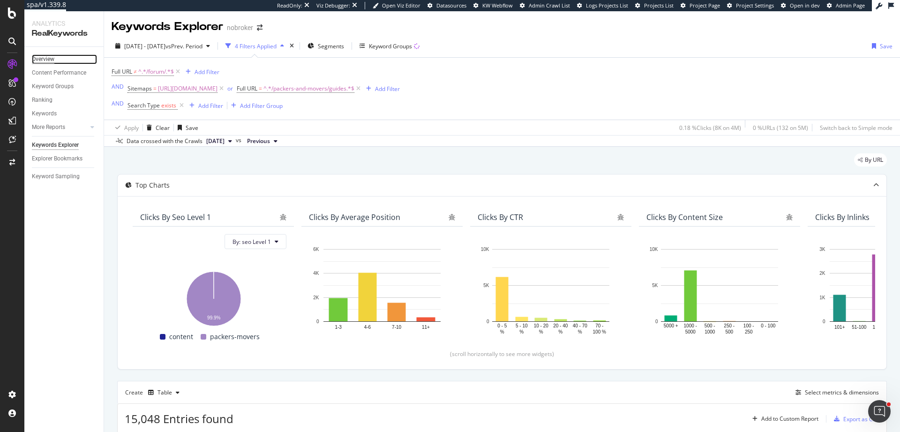
click at [54, 56] on div "Overview" at bounding box center [43, 59] width 23 height 10
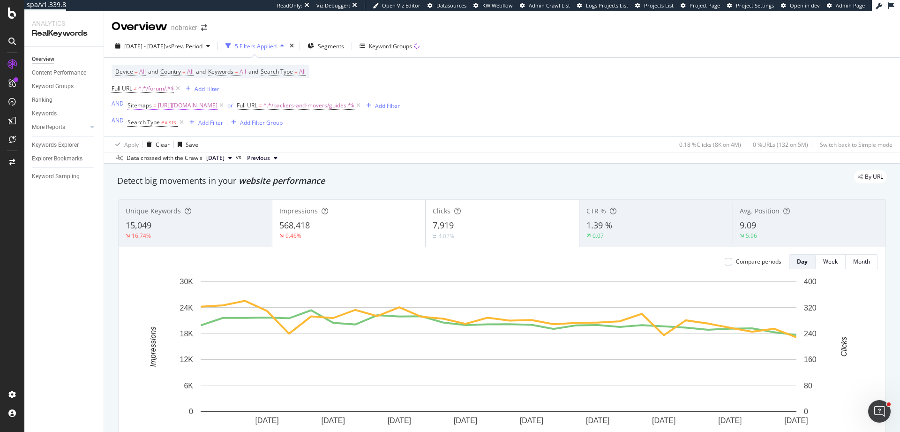
click at [140, 108] on span "Sitemaps" at bounding box center [140, 105] width 24 height 8
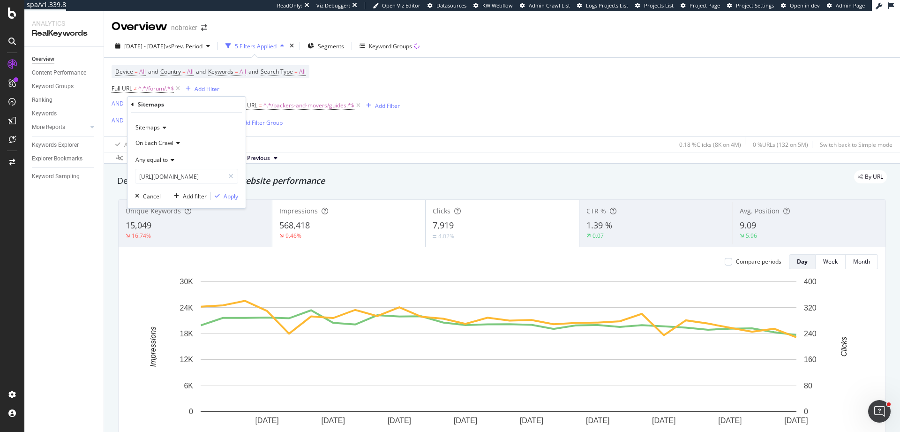
click at [55, 245] on div "Overview Content Performance Keyword Groups Ranking Keywords More Reports Count…" at bounding box center [63, 239] width 79 height 385
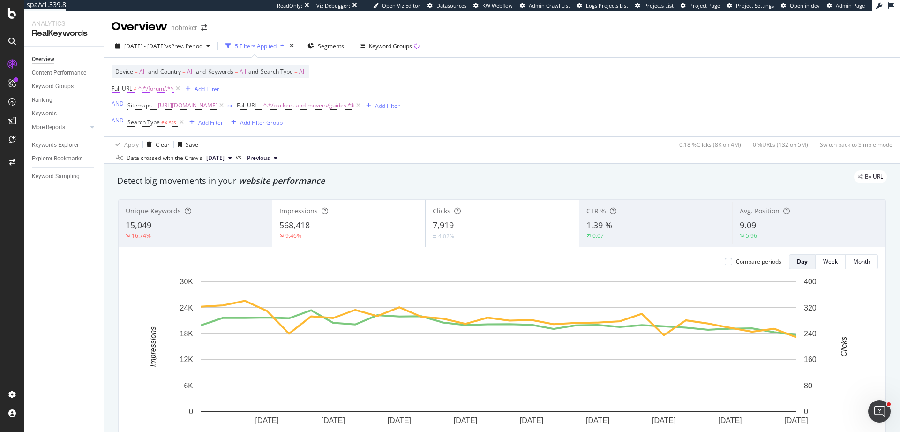
click at [118, 88] on span "Full URL" at bounding box center [122, 88] width 21 height 8
click at [315, 90] on div "Device = All and Country = All and Keywords = All and Search Type = All Full UR…" at bounding box center [256, 97] width 288 height 64
click at [141, 108] on span "Sitemaps" at bounding box center [140, 105] width 24 height 8
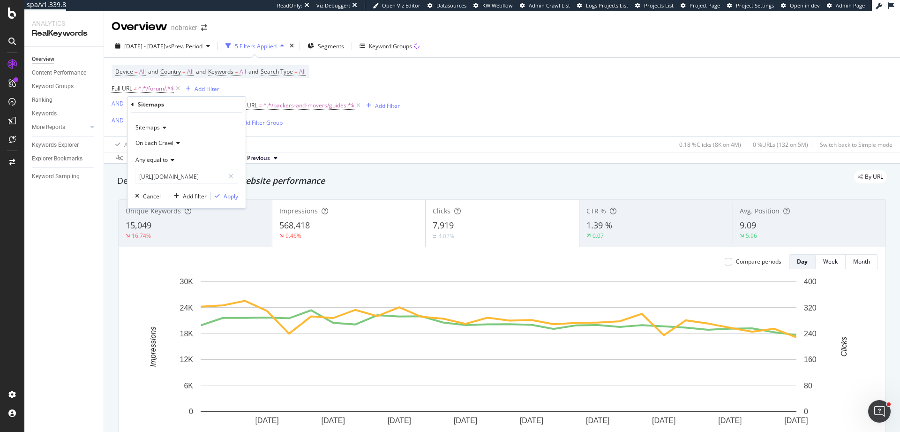
click at [180, 139] on div "On Each Crawl" at bounding box center [186, 142] width 103 height 15
click at [117, 89] on span "Full URL" at bounding box center [122, 88] width 21 height 8
click at [267, 81] on div "Device = All and Country = All and Keywords = All and Search Type = All Full UR…" at bounding box center [256, 97] width 288 height 64
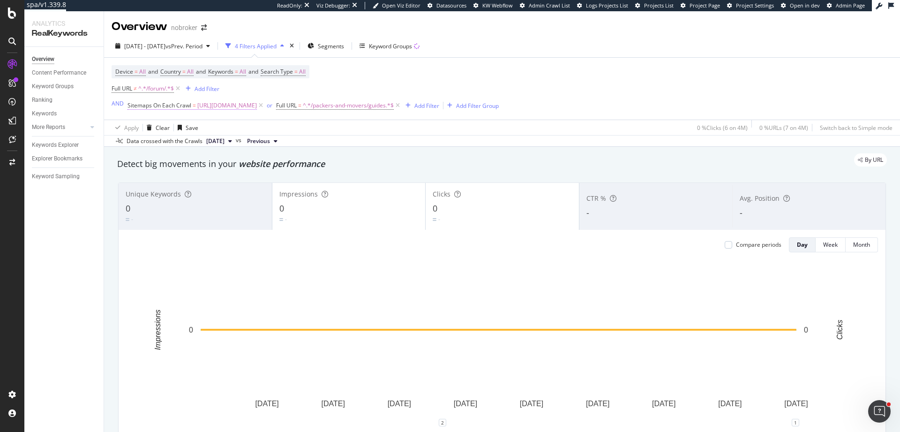
click at [163, 105] on span "Sitemaps On Each Crawl" at bounding box center [160, 105] width 64 height 8
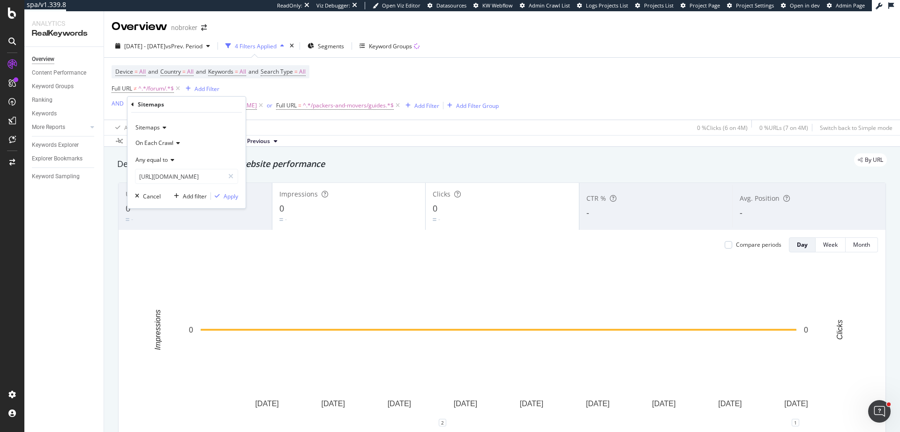
click at [175, 143] on icon at bounding box center [176, 143] width 7 height 6
click at [172, 172] on span "On Current Crawl" at bounding box center [162, 174] width 45 height 8
click at [232, 197] on div "Apply" at bounding box center [231, 196] width 15 height 8
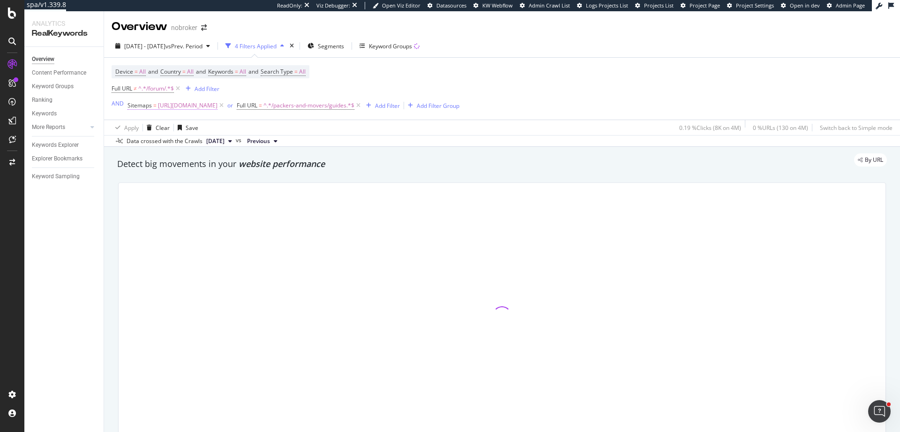
click at [144, 105] on span "Sitemaps" at bounding box center [140, 105] width 24 height 8
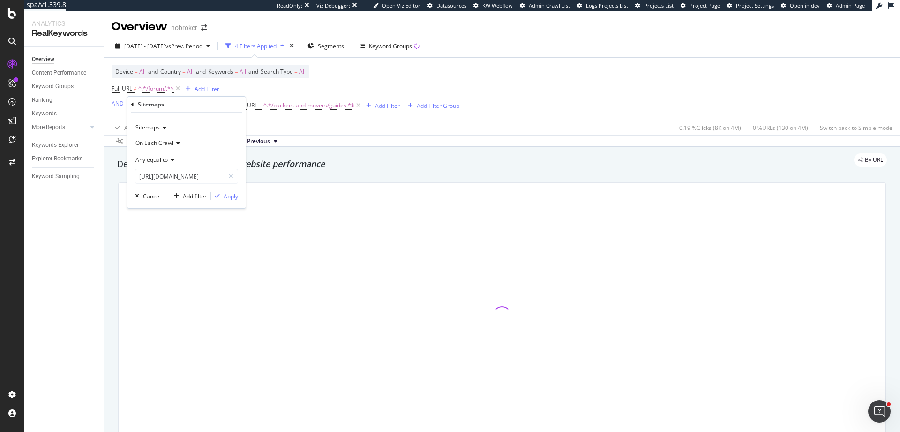
click at [177, 140] on icon at bounding box center [176, 143] width 7 height 6
click at [459, 72] on div "Device = All and Country = All and Keywords = All and Search Type = All Full UR…" at bounding box center [286, 88] width 348 height 47
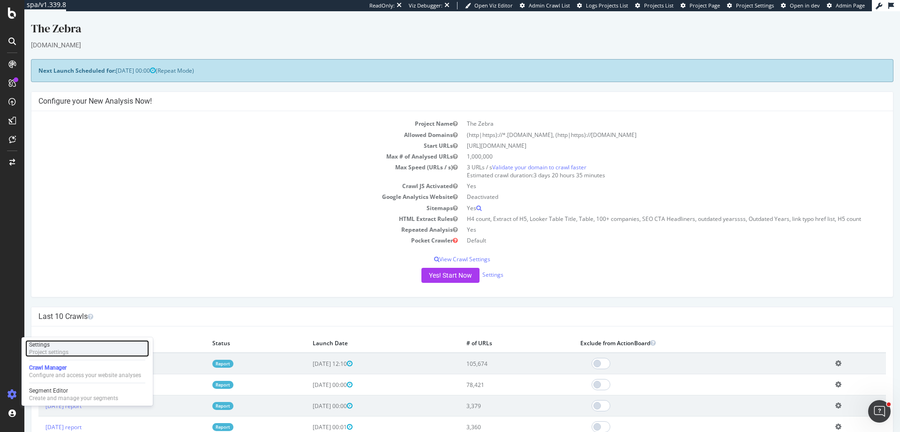
click at [69, 355] on div "Settings Project settings" at bounding box center [87, 348] width 124 height 17
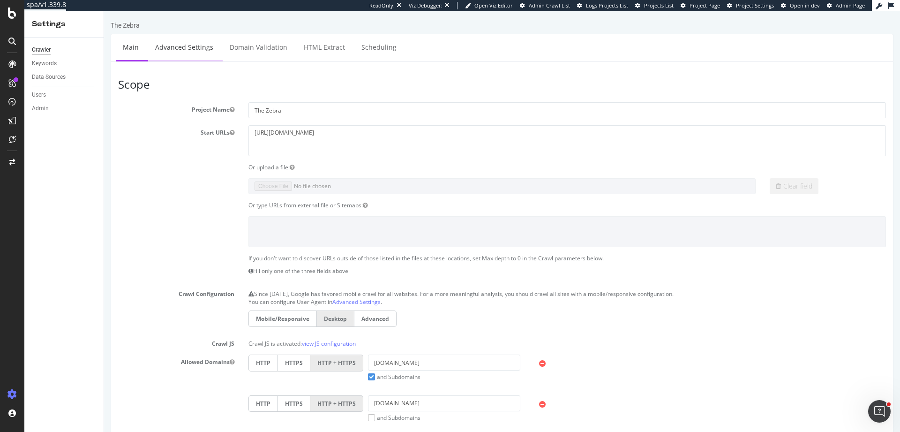
click at [178, 49] on link "Advanced Settings" at bounding box center [184, 47] width 72 height 26
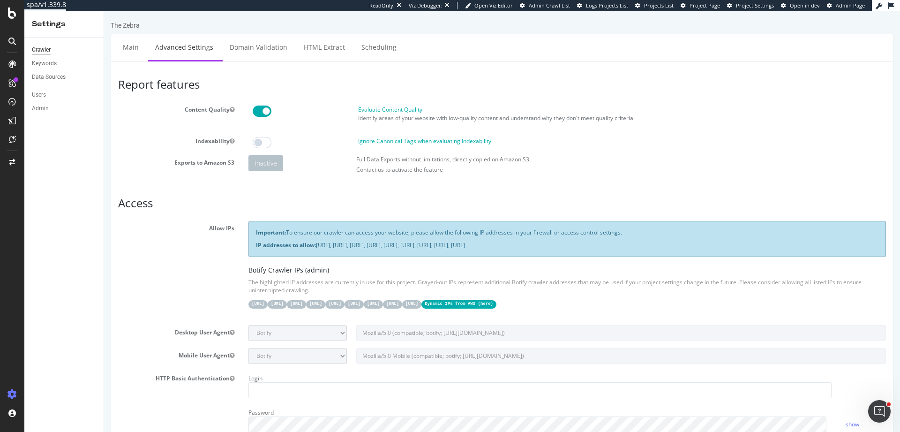
click at [496, 303] on code "Dynamic IPs from AWS ( here )" at bounding box center [458, 304] width 75 height 8
drag, startPoint x: 717, startPoint y: 243, endPoint x: 316, endPoint y: 248, distance: 400.4
click at [316, 248] on p "IP addresses to allow: [URL], [URL], [URL], [URL], [URL], [URL], [URL], [URL], …" at bounding box center [567, 245] width 623 height 8
copy p "[URL], [URL], [URL], [URL], [URL], [URL], [URL], [URL], [URL]"
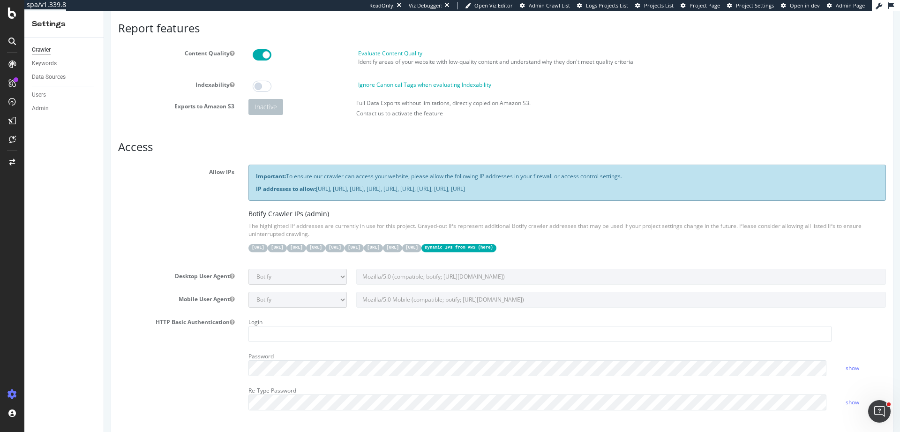
scroll to position [91, 0]
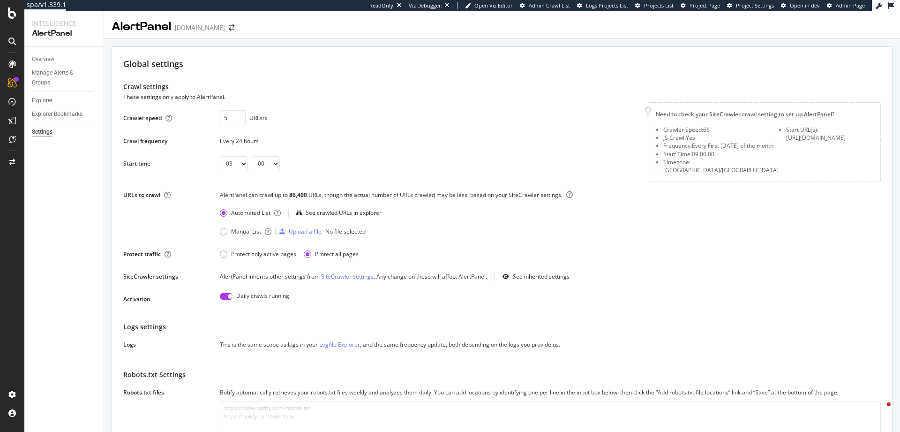
select select "03"
